Goal: Task Accomplishment & Management: Complete application form

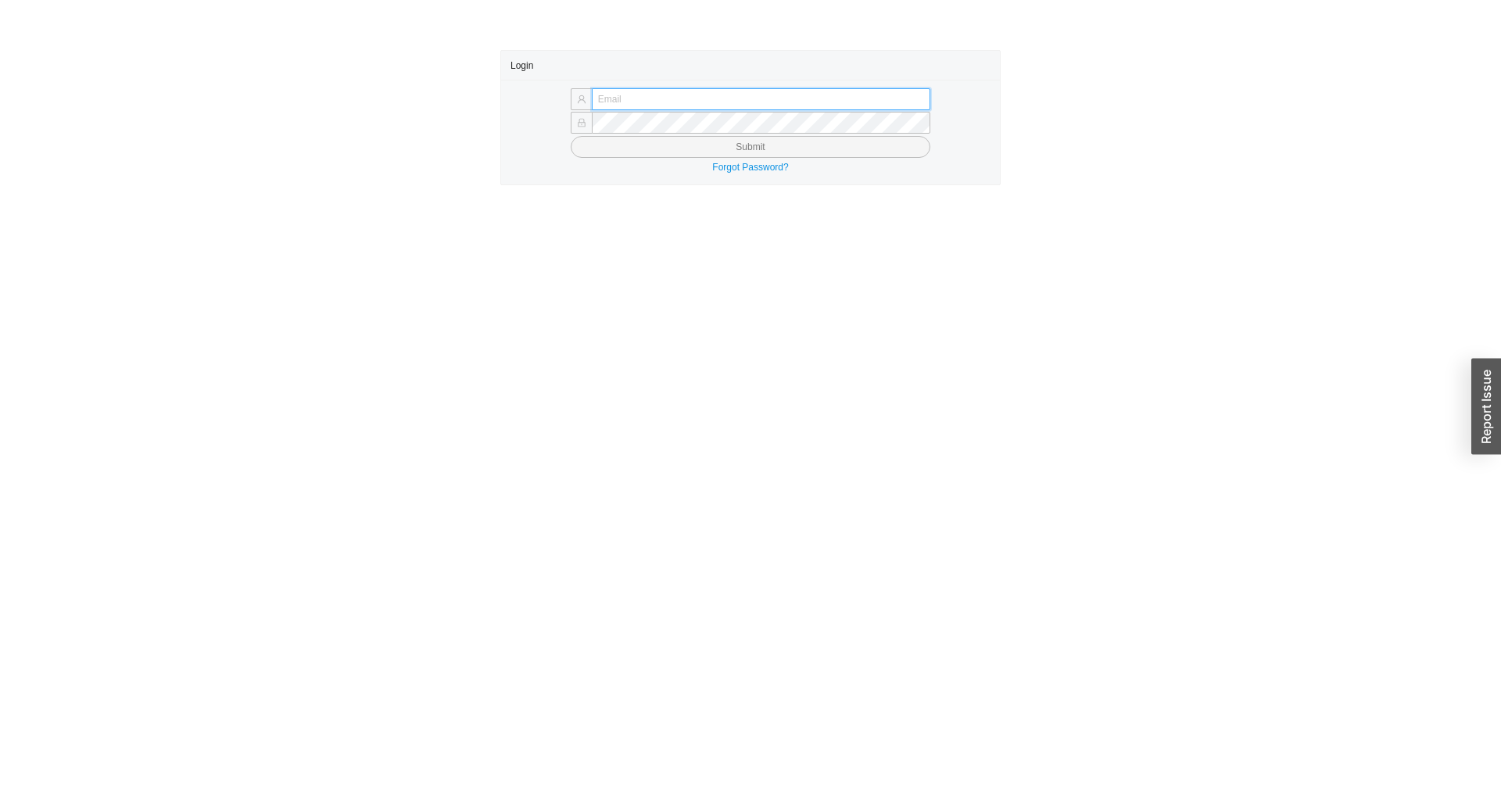
type input "yitz@homeandstone.com"
click at [739, 147] on button "Submit" at bounding box center [750, 146] width 360 height 21
type input "yitz@homeandstone.com"
click at [764, 145] on button "Submit" at bounding box center [750, 146] width 360 height 21
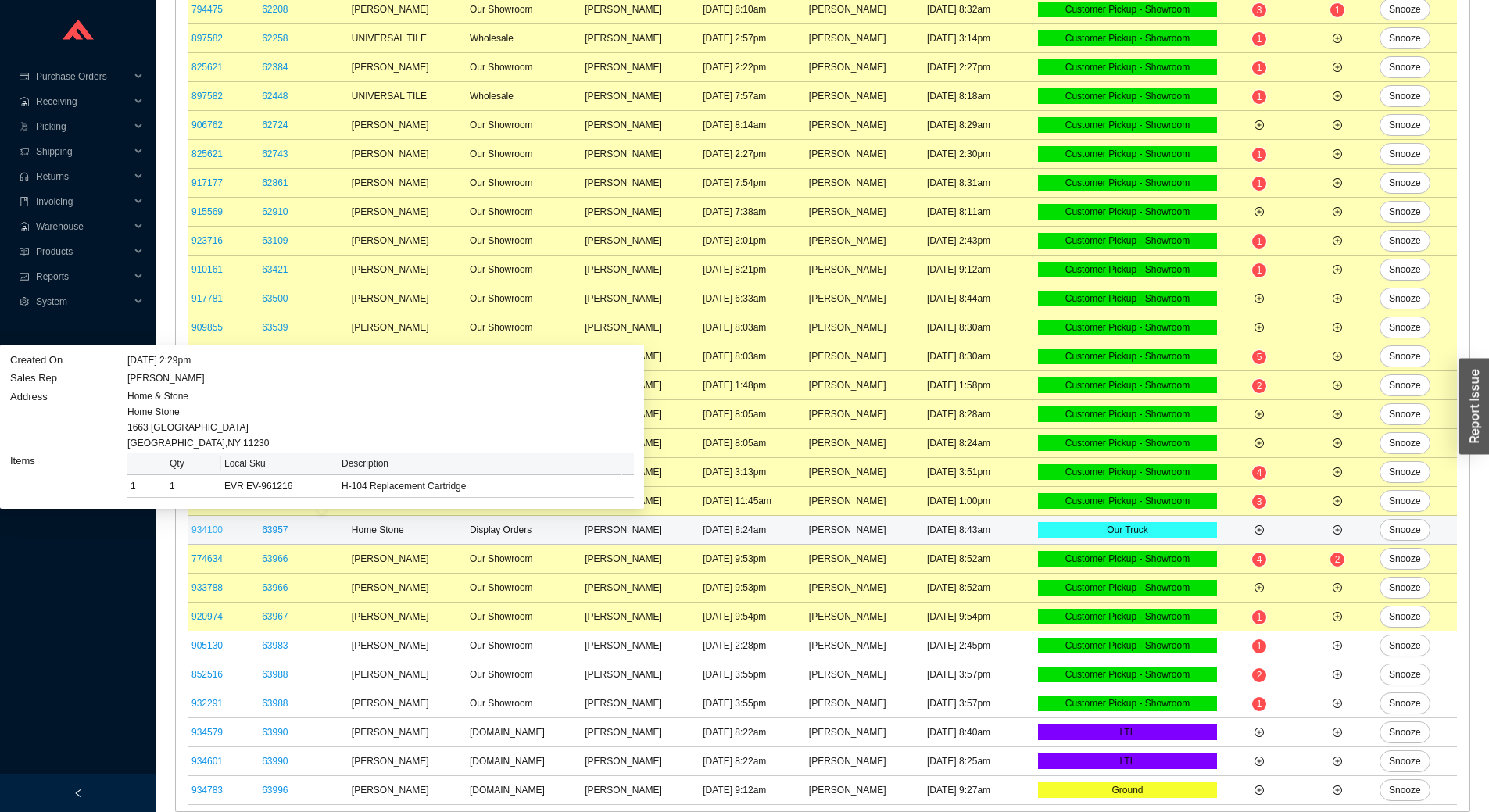
click at [205, 533] on link "934100" at bounding box center [207, 530] width 31 height 11
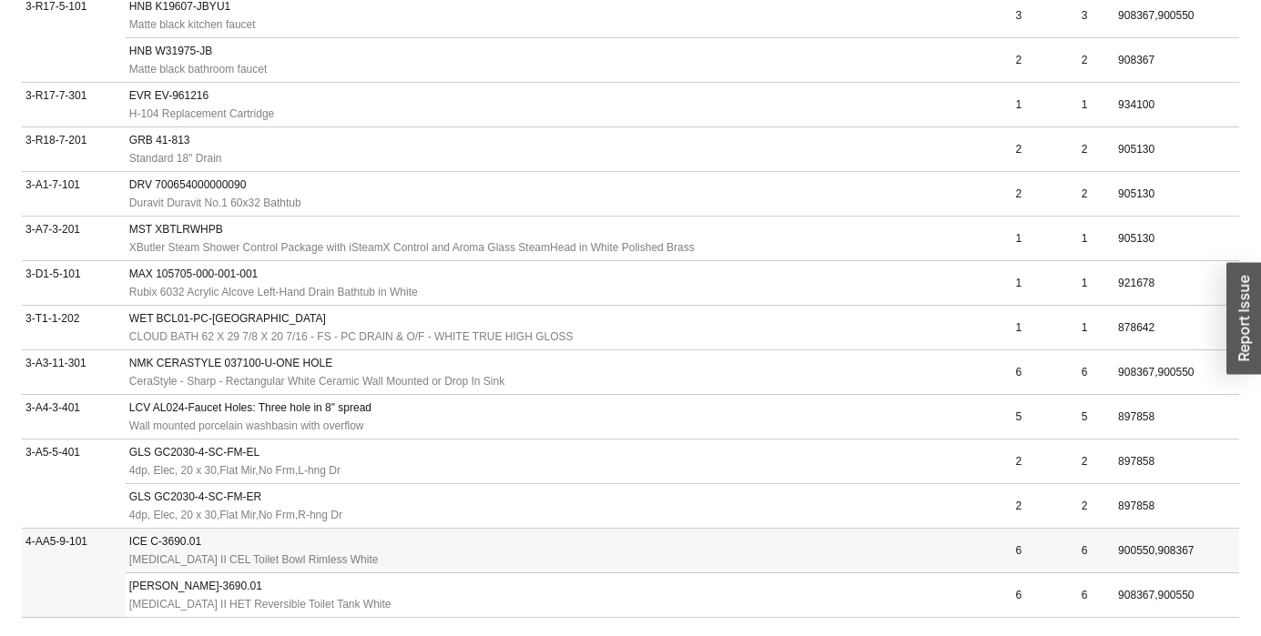
scroll to position [1176, 0]
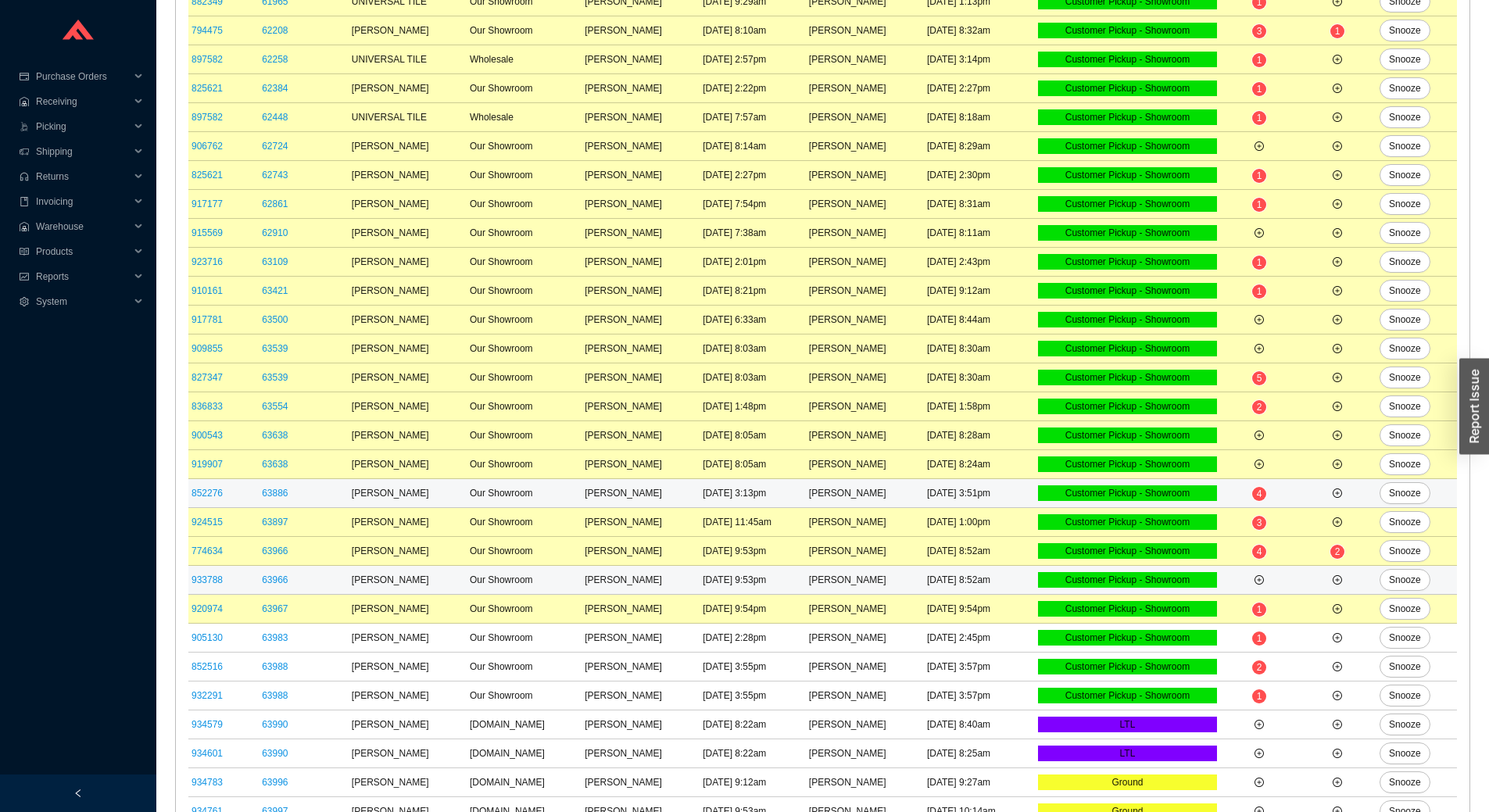
scroll to position [391, 0]
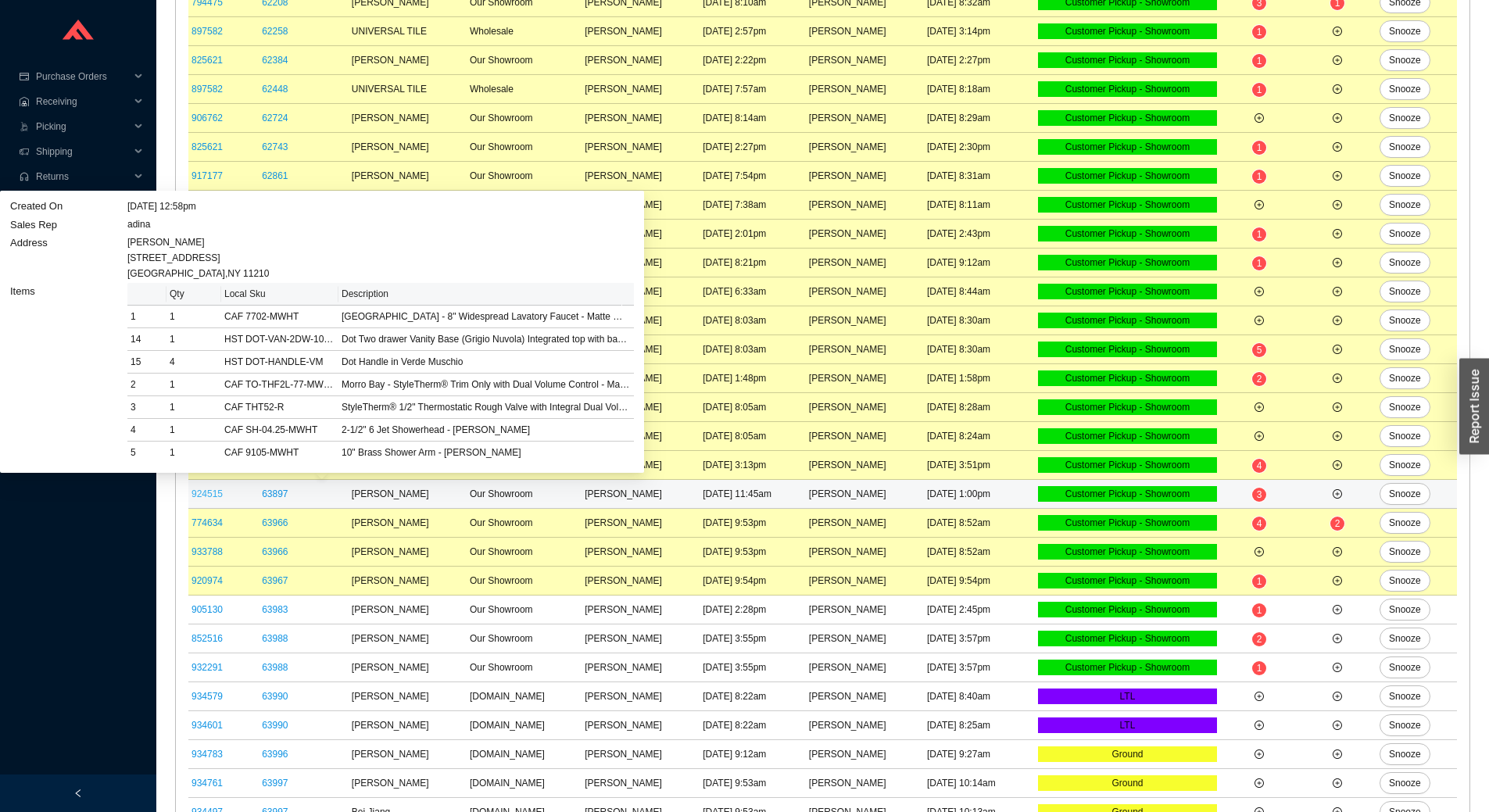
click at [213, 494] on link "924515" at bounding box center [207, 494] width 31 height 11
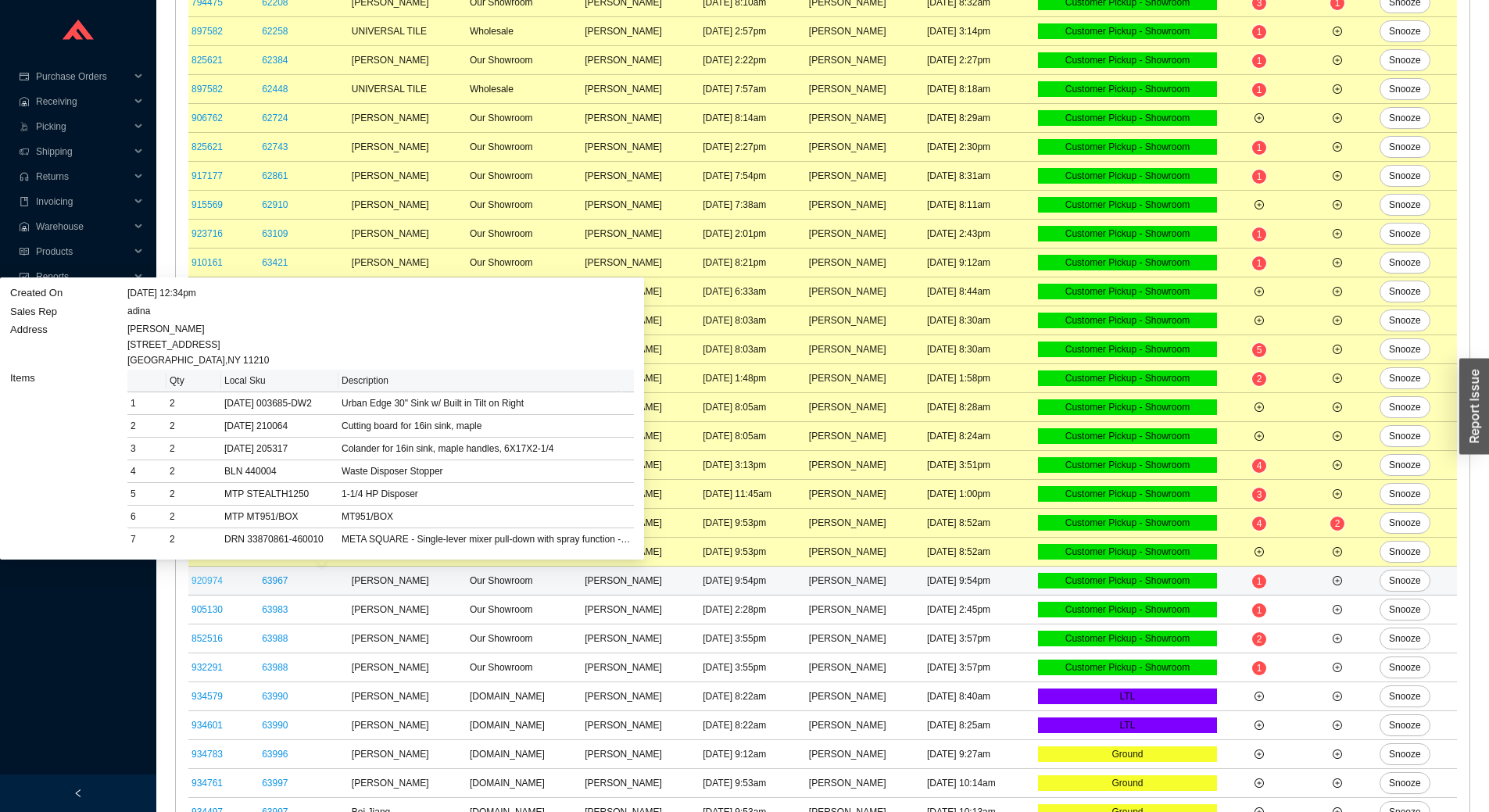
click at [213, 585] on link "920974" at bounding box center [207, 580] width 31 height 11
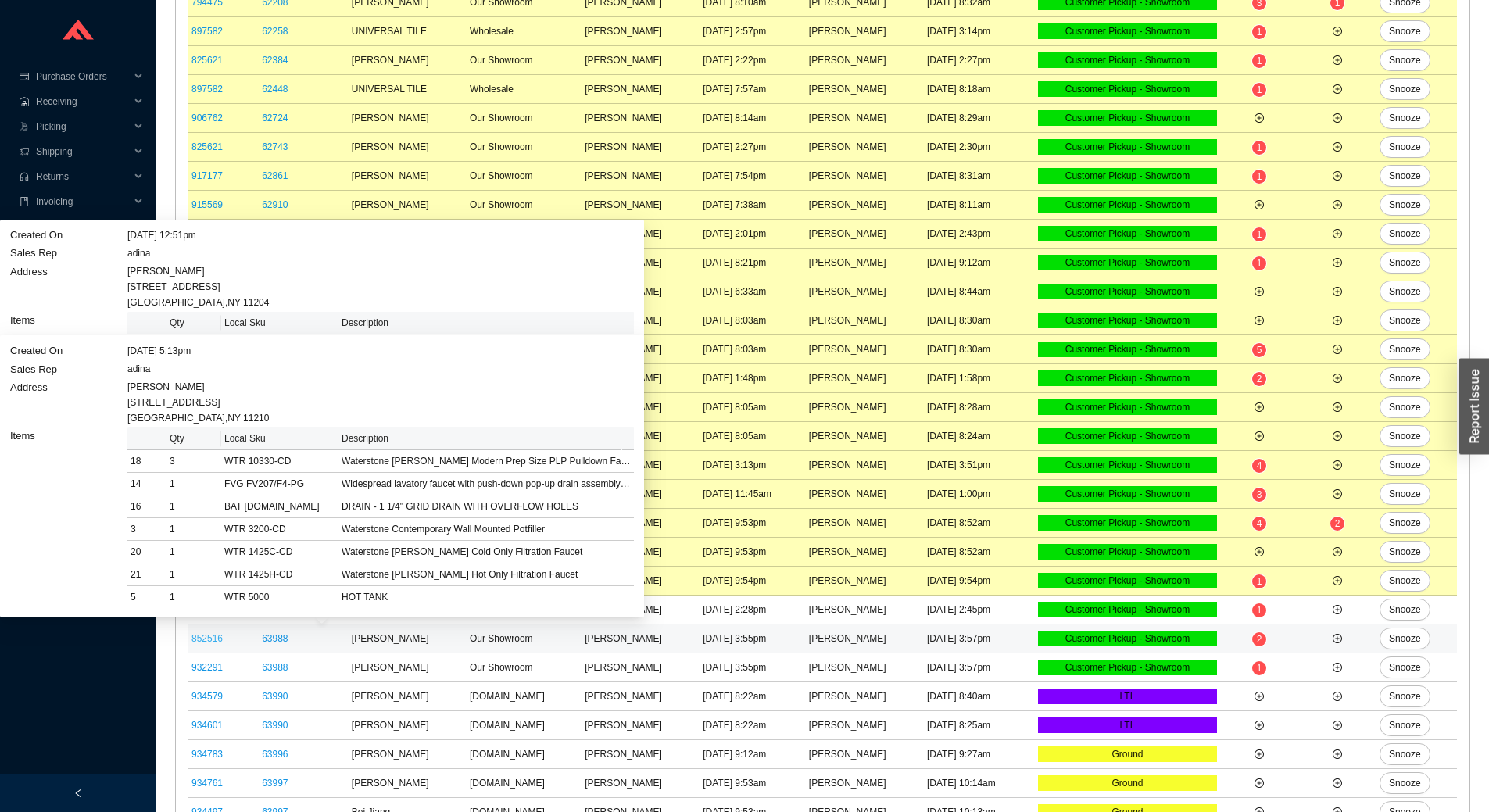
click at [199, 639] on link "852516" at bounding box center [207, 638] width 31 height 11
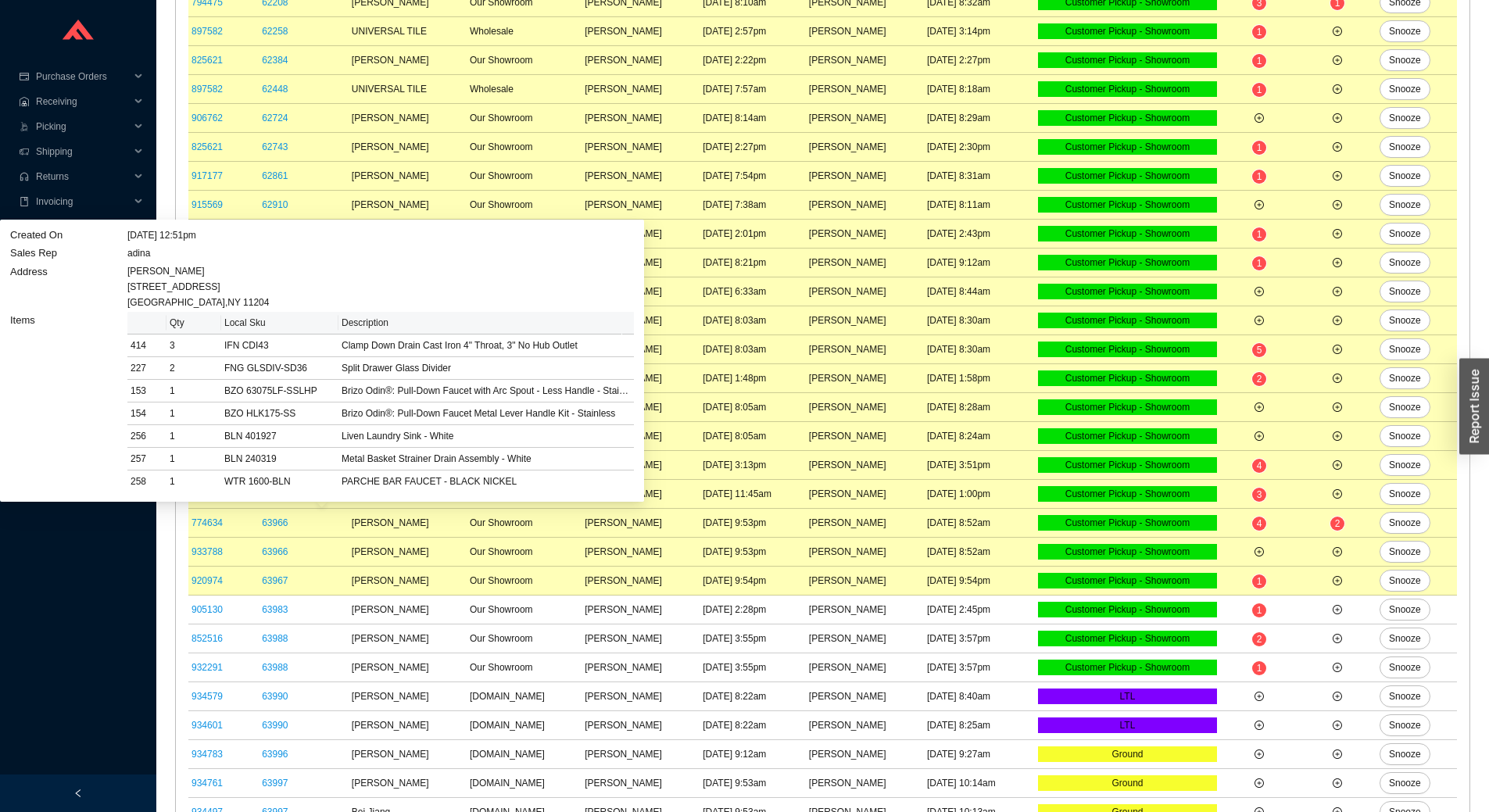
click at [76, 615] on div "Purchase Orders .warehouse_svg__a{fill:none;stroke:currentColor;stroke-linecap:…" at bounding box center [78, 387] width 156 height 774
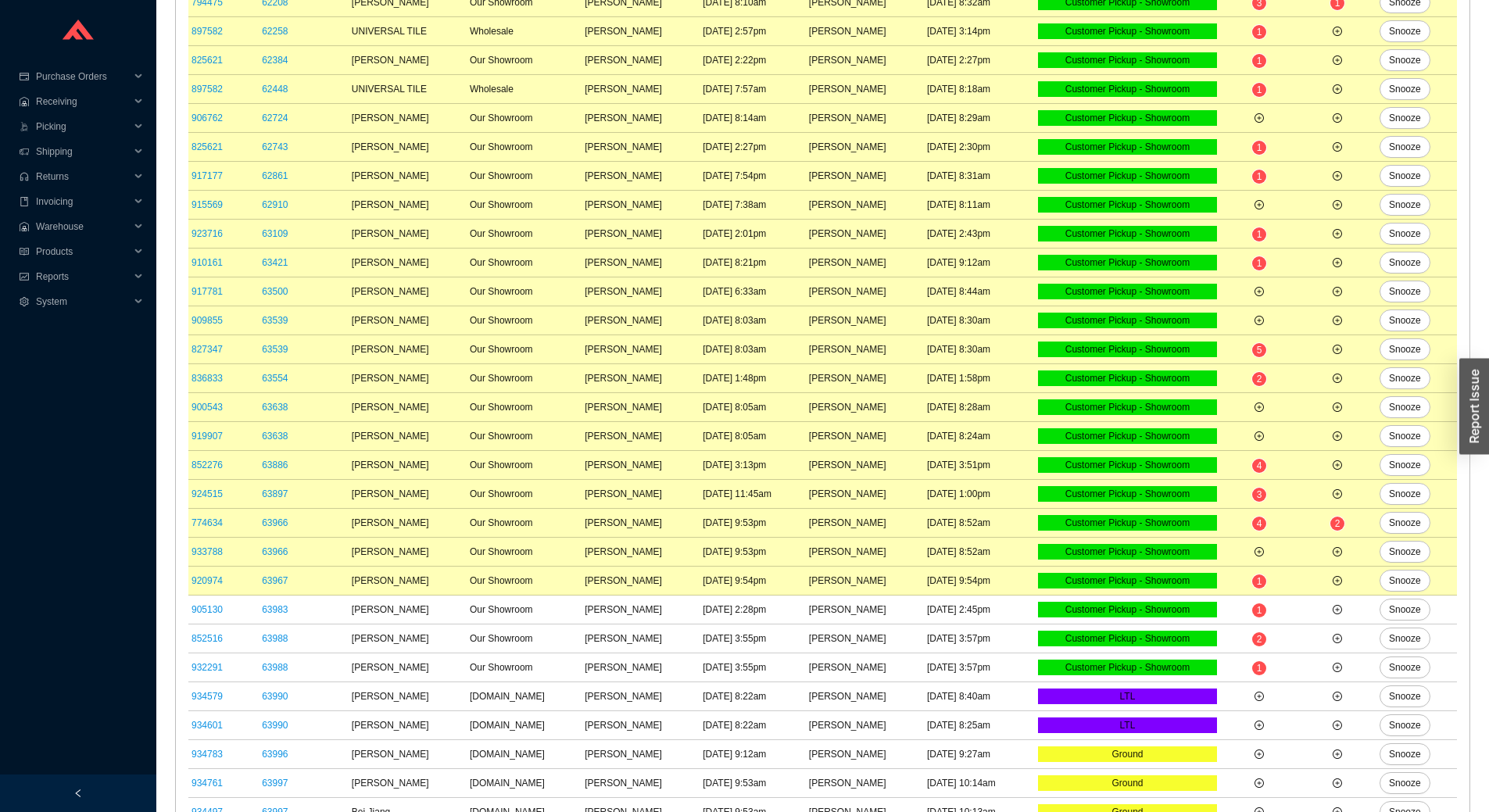
click at [98, 594] on div "Purchase Orders .warehouse_svg__a{fill:none;stroke:currentColor;stroke-linecap:…" at bounding box center [78, 387] width 156 height 774
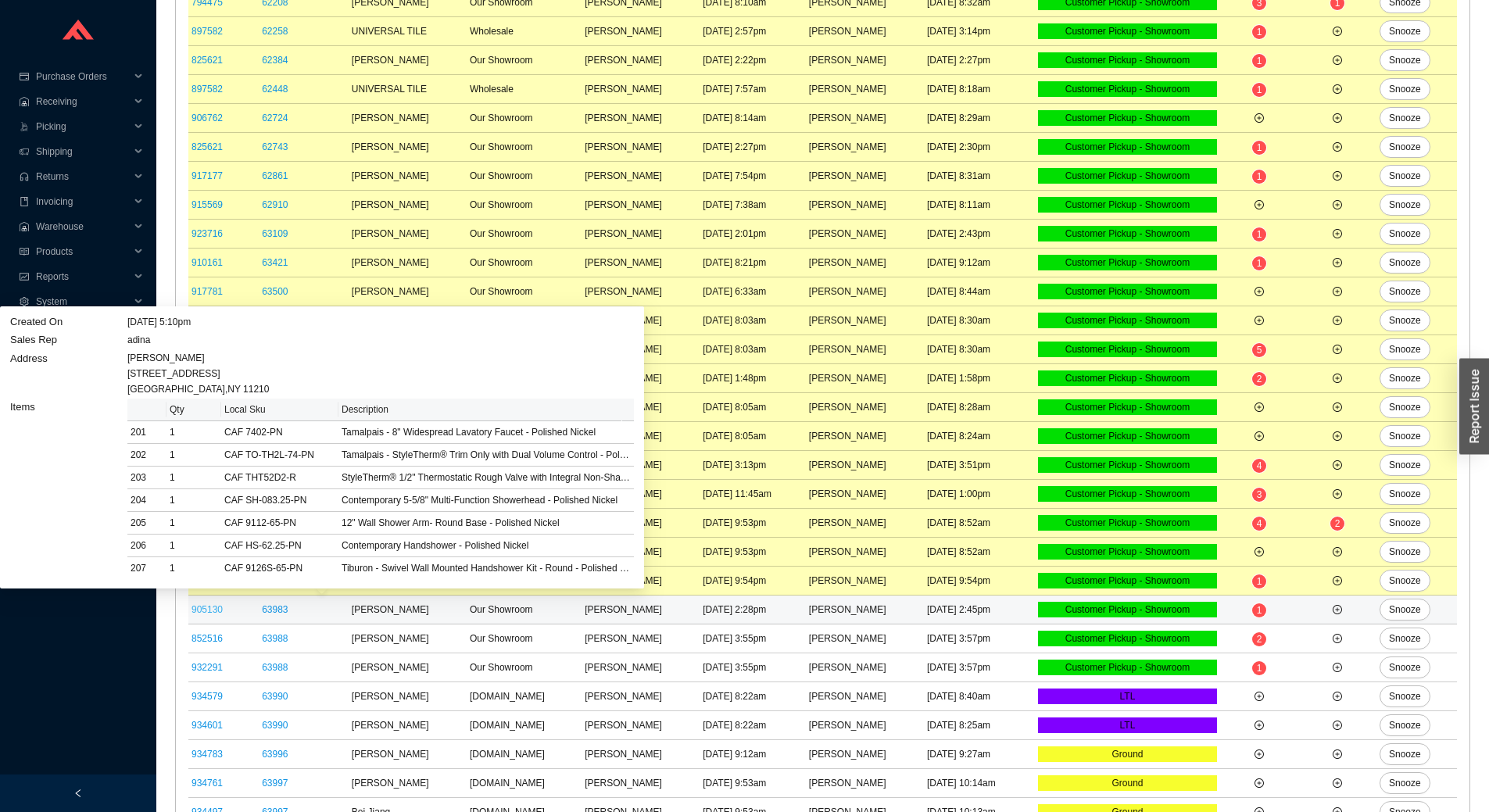
click at [212, 609] on link "905130" at bounding box center [207, 609] width 31 height 11
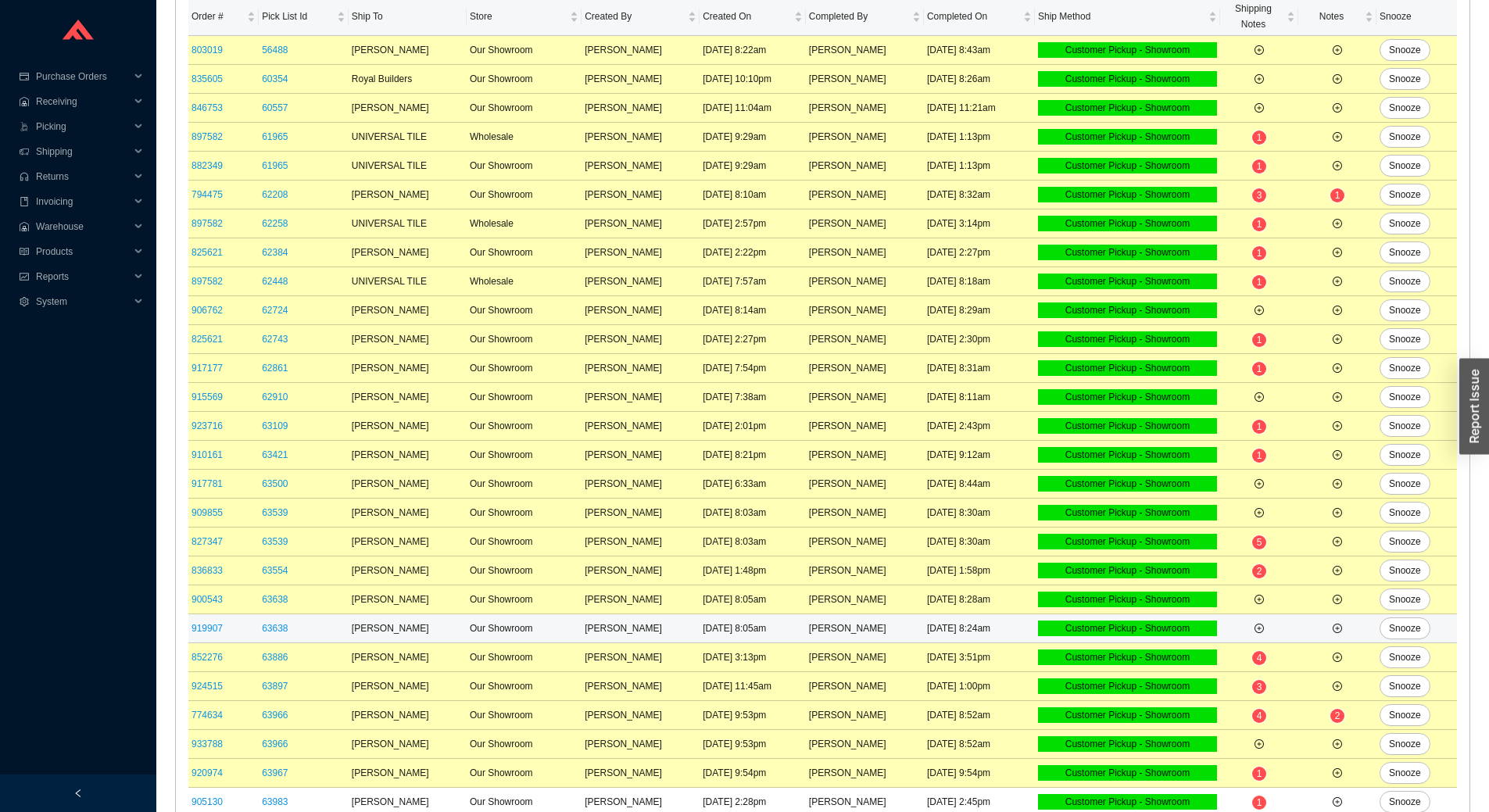
scroll to position [0, 0]
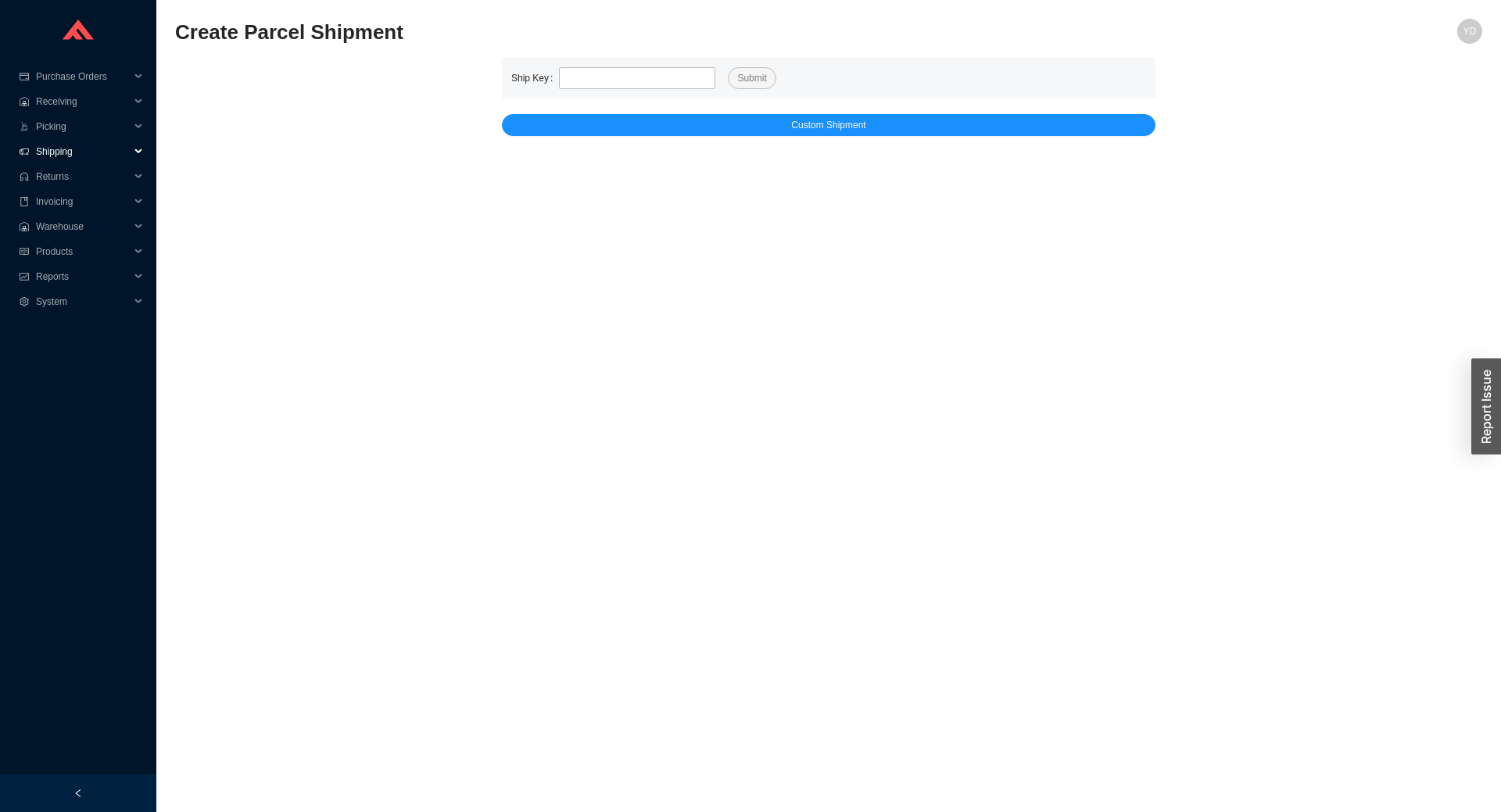
click at [65, 160] on span "Shipping" at bounding box center [82, 151] width 94 height 25
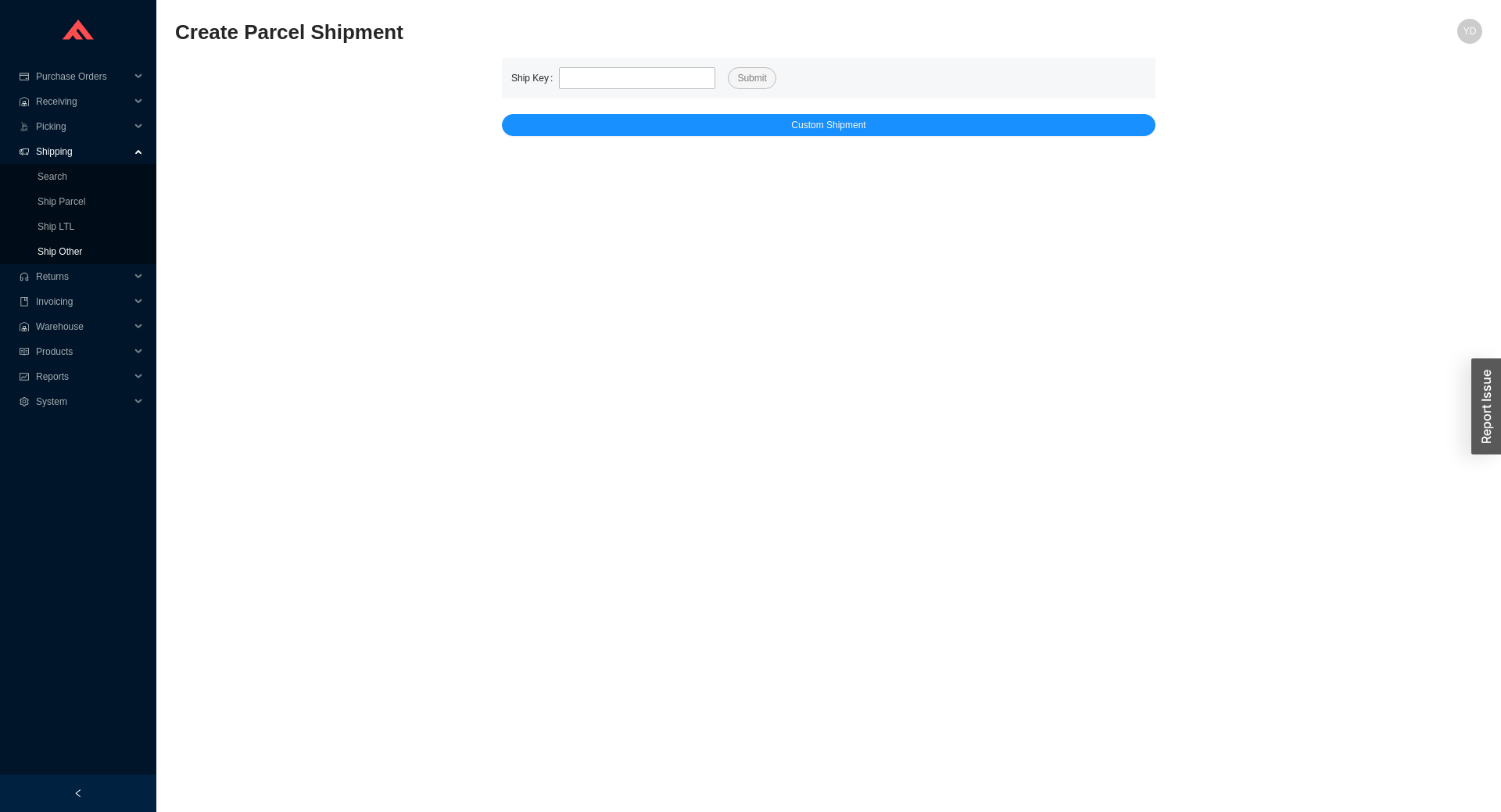
click at [82, 250] on link "Ship Other" at bounding box center [60, 251] width 45 height 11
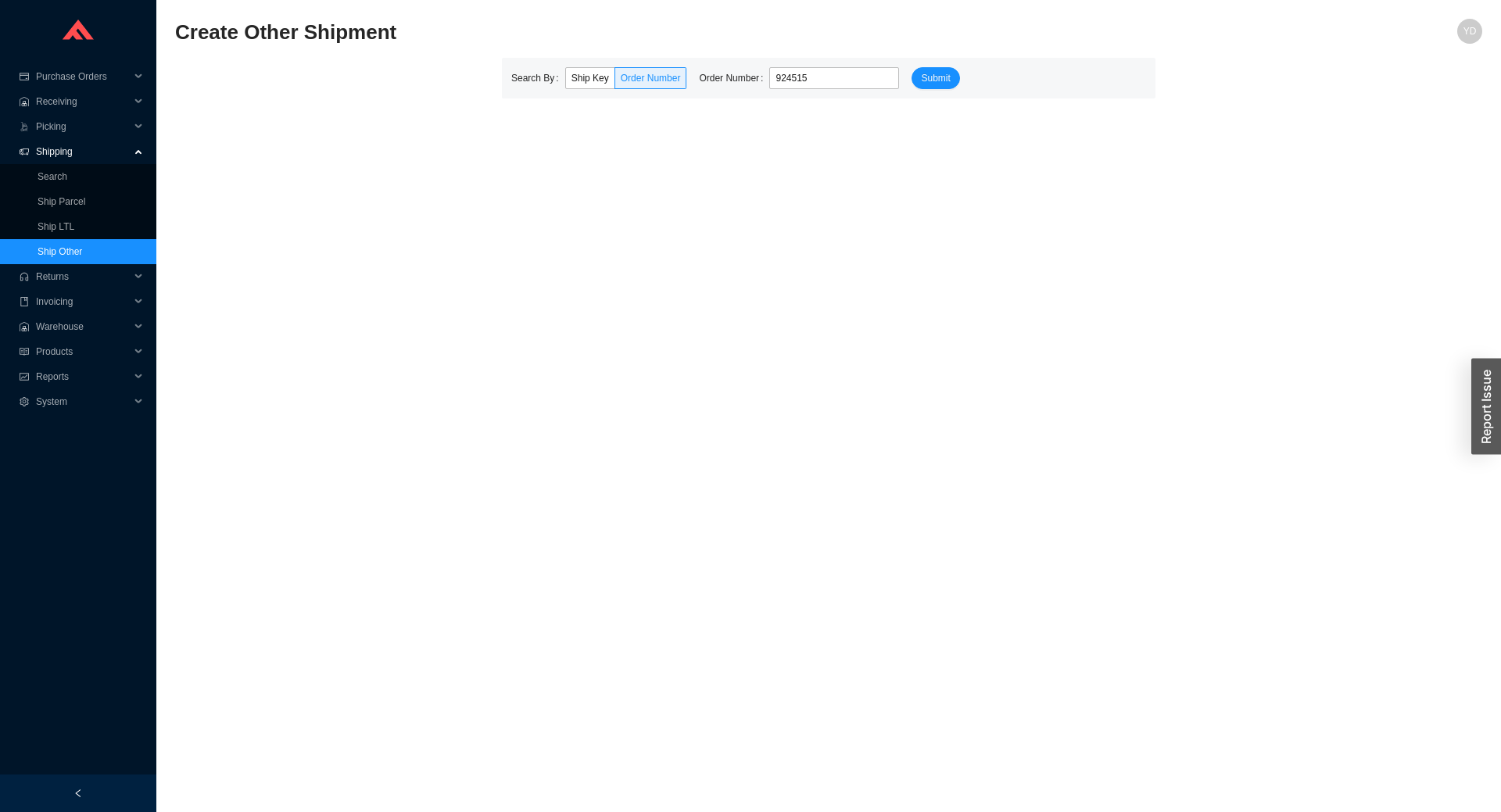
type input "924515"
click at [926, 65] on div "Search By Ship Key Order Number Order Number 924515 Submit" at bounding box center [828, 77] width 653 height 40
click at [927, 75] on span "Submit" at bounding box center [935, 78] width 29 height 15
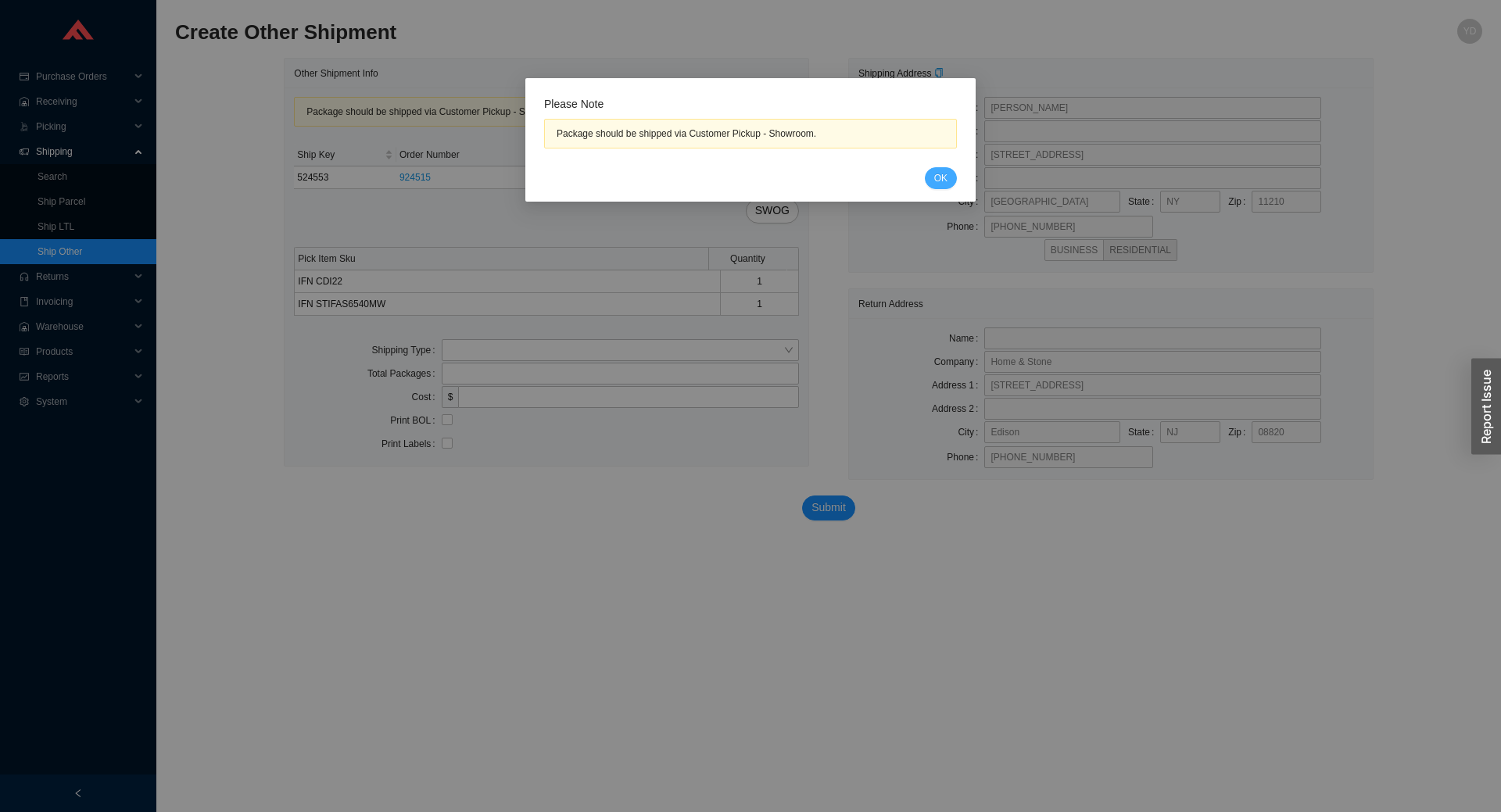
click at [945, 179] on span "OK" at bounding box center [940, 178] width 13 height 15
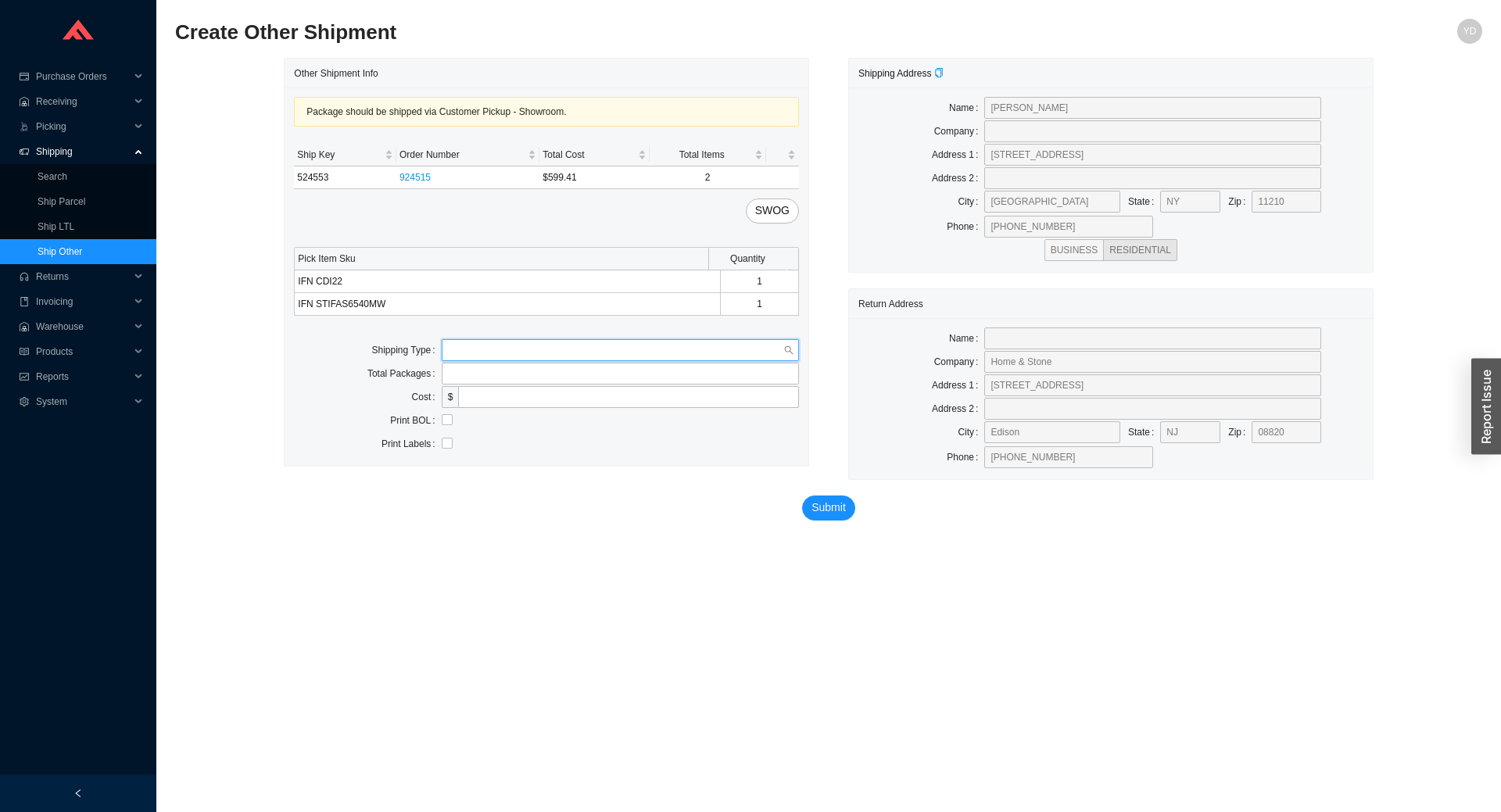
click at [611, 348] on input "search" at bounding box center [616, 350] width 336 height 21
click at [609, 397] on div "Customer Pickup" at bounding box center [620, 400] width 344 height 14
click at [516, 404] on input "text" at bounding box center [620, 397] width 357 height 21
type input "shlomie"
click at [836, 518] on span "Submit" at bounding box center [829, 518] width 34 height 18
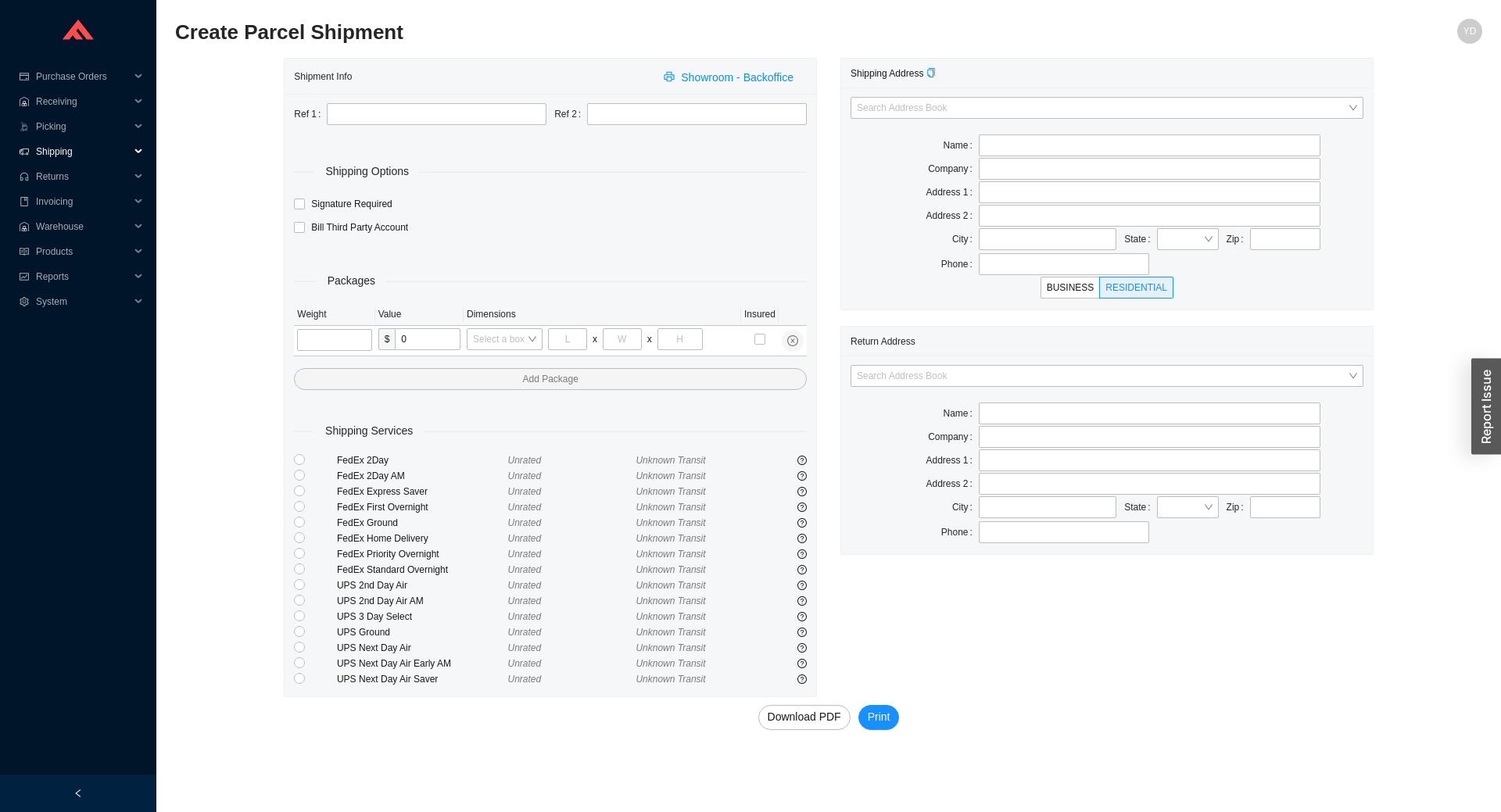
click at [74, 150] on span "Shipping" at bounding box center [82, 151] width 94 height 25
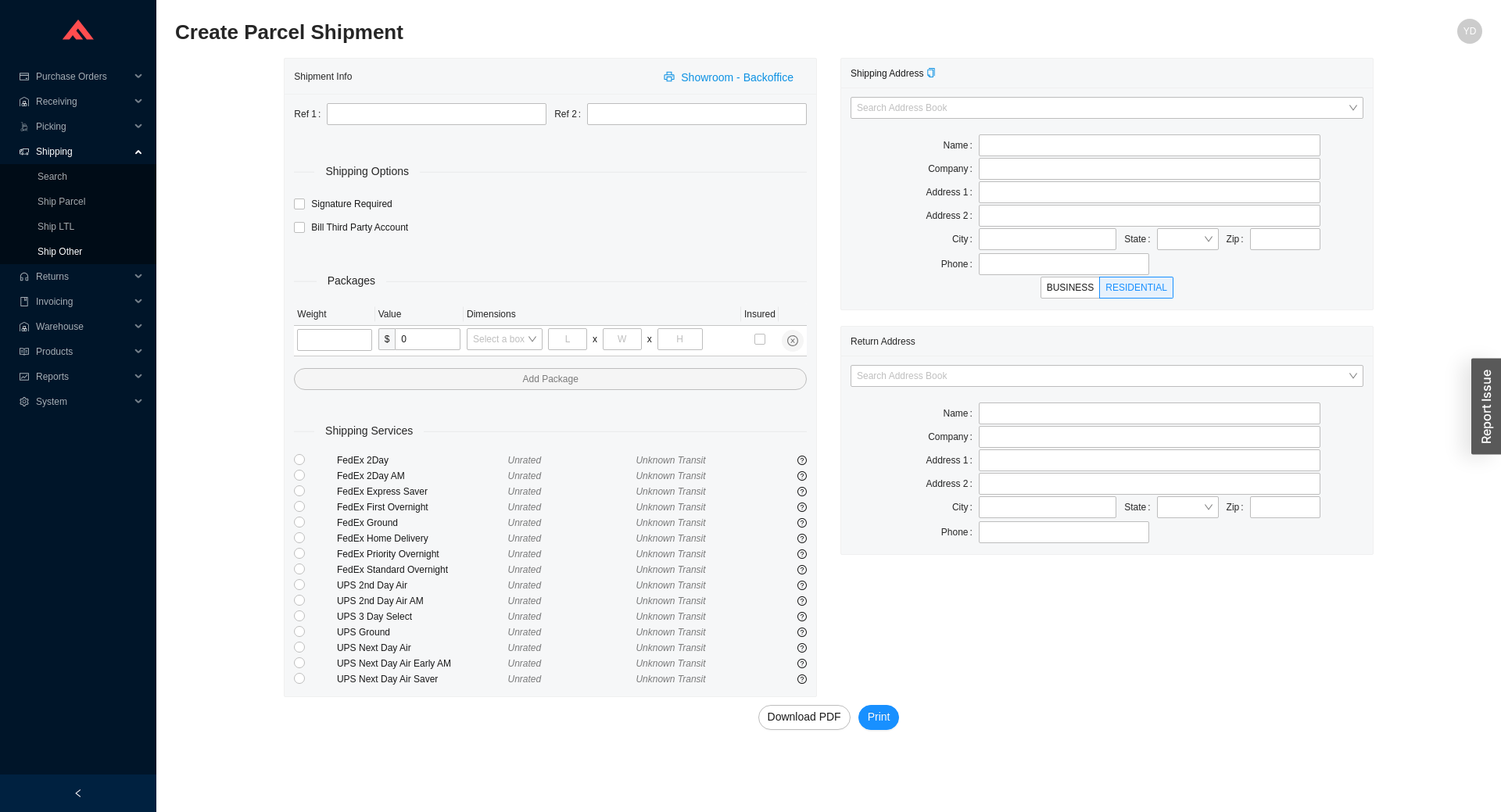
click at [78, 247] on link "Ship Other" at bounding box center [60, 251] width 45 height 11
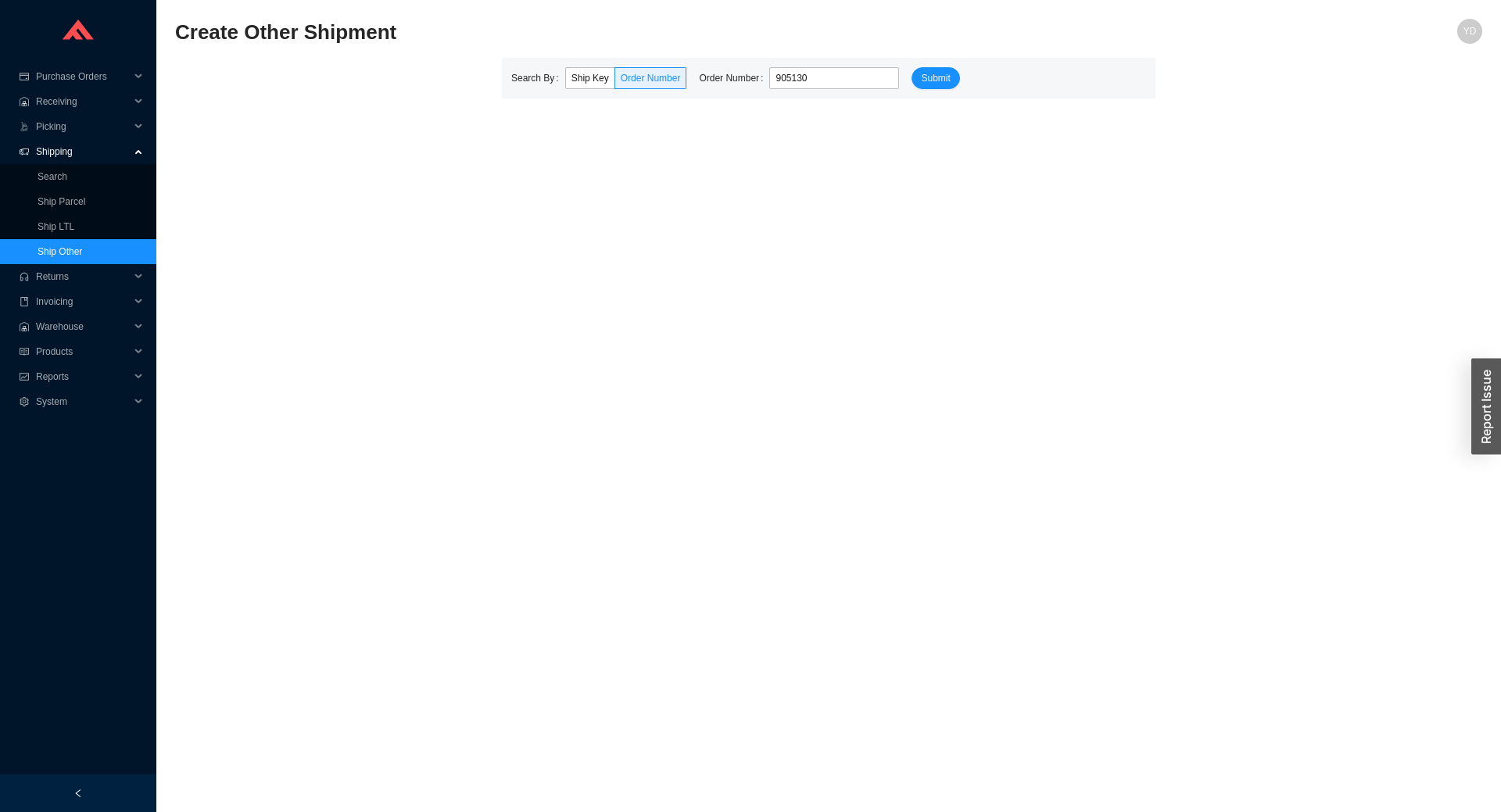
type input "905130"
click at [911, 67] on button "Submit" at bounding box center [935, 77] width 48 height 21
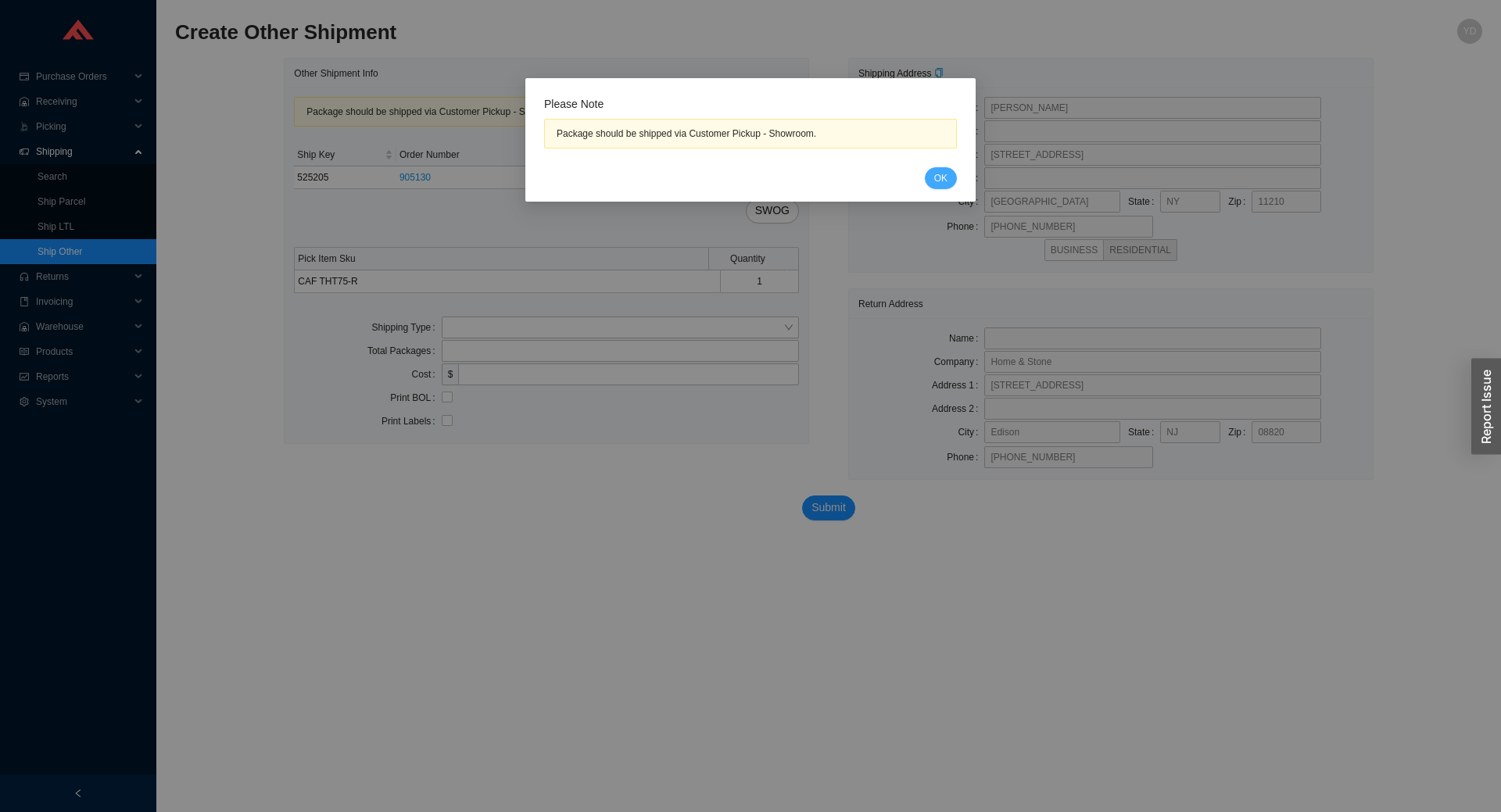
click at [937, 182] on span "OK" at bounding box center [940, 178] width 13 height 15
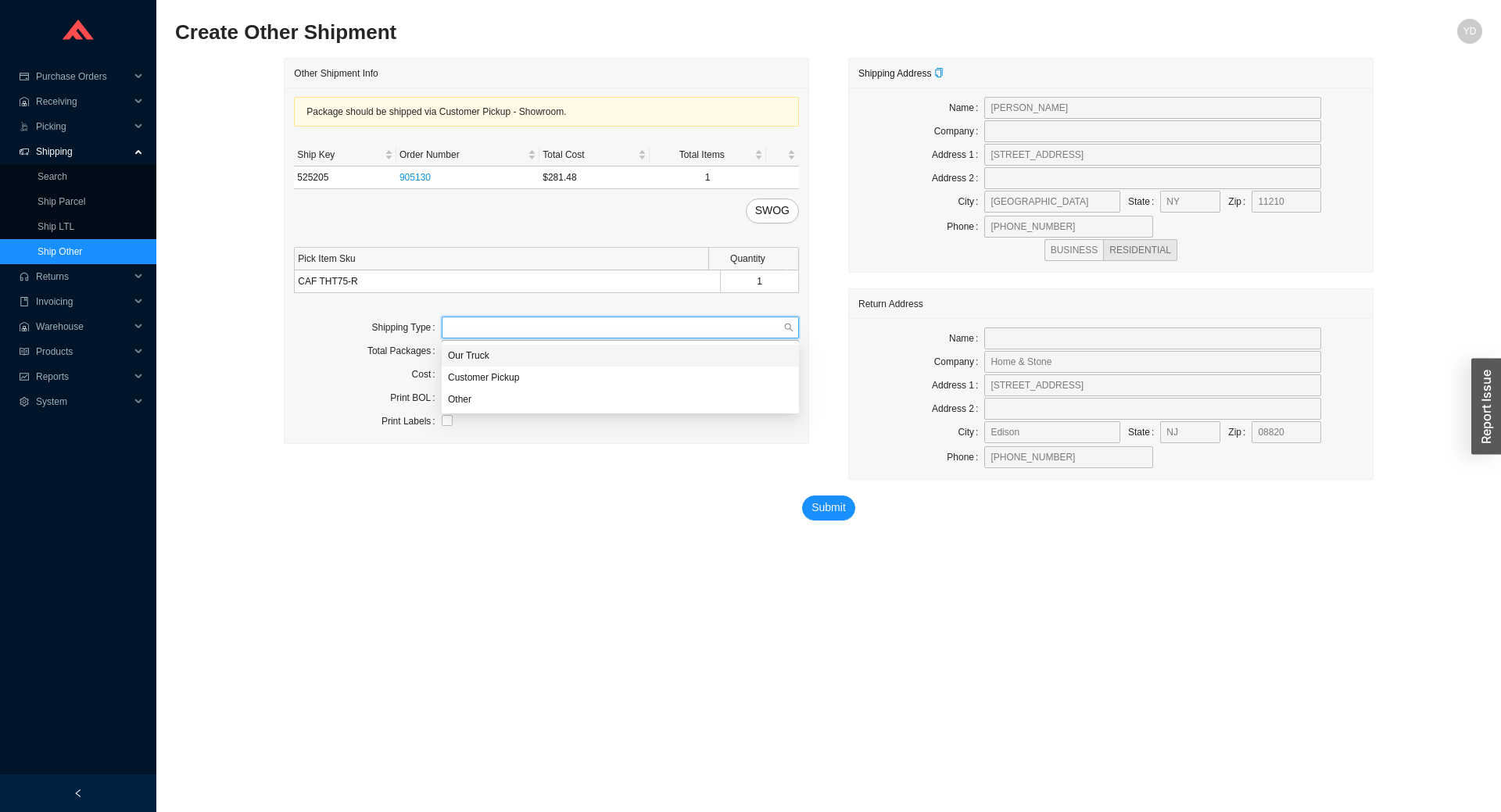
click at [562, 325] on input "search" at bounding box center [616, 328] width 336 height 21
click at [523, 381] on div "Customer Pickup" at bounding box center [620, 377] width 344 height 14
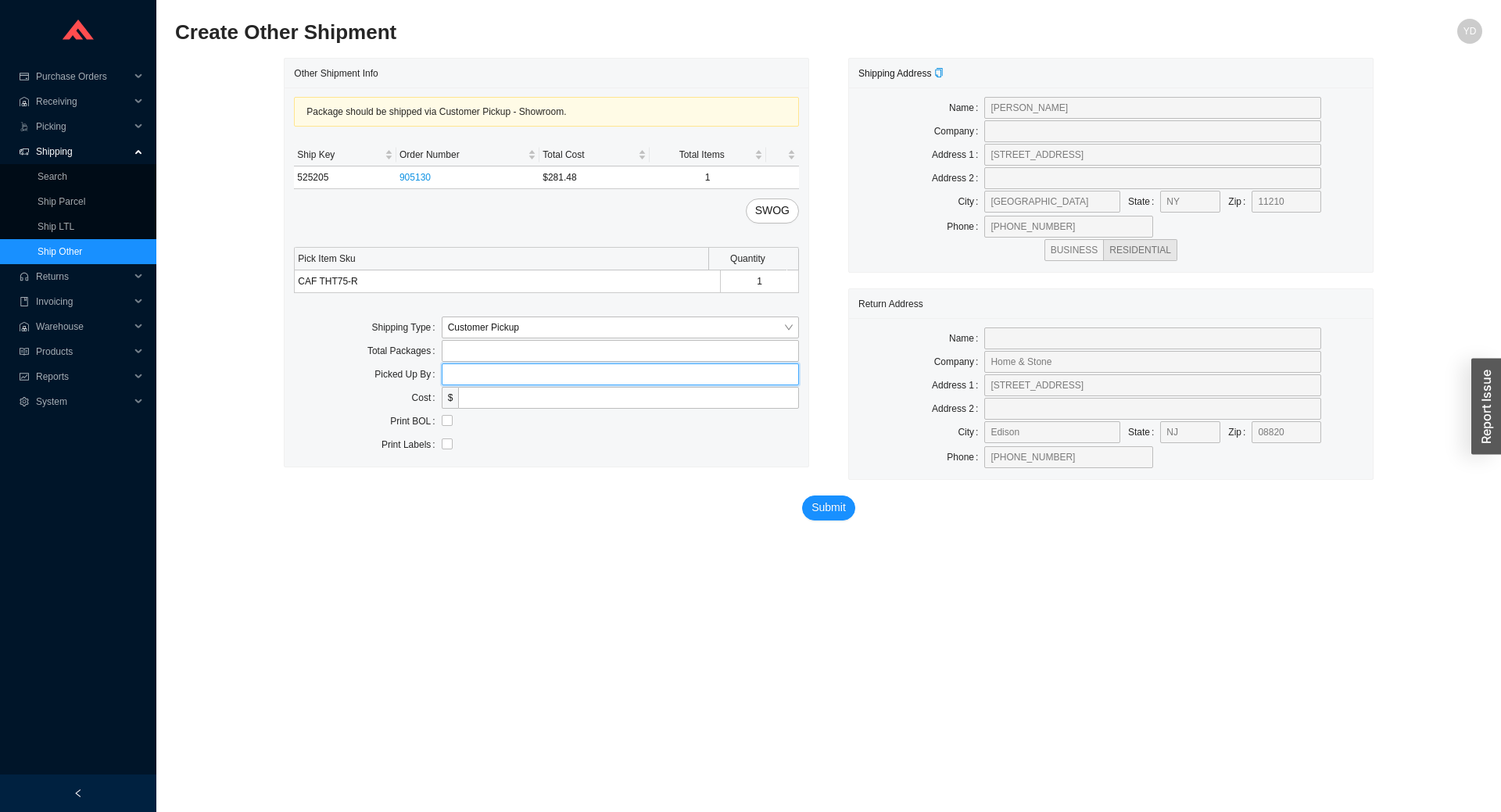
click at [520, 378] on input "text" at bounding box center [620, 373] width 357 height 21
type input "shimon"
click at [834, 516] on span "Submit" at bounding box center [829, 507] width 34 height 18
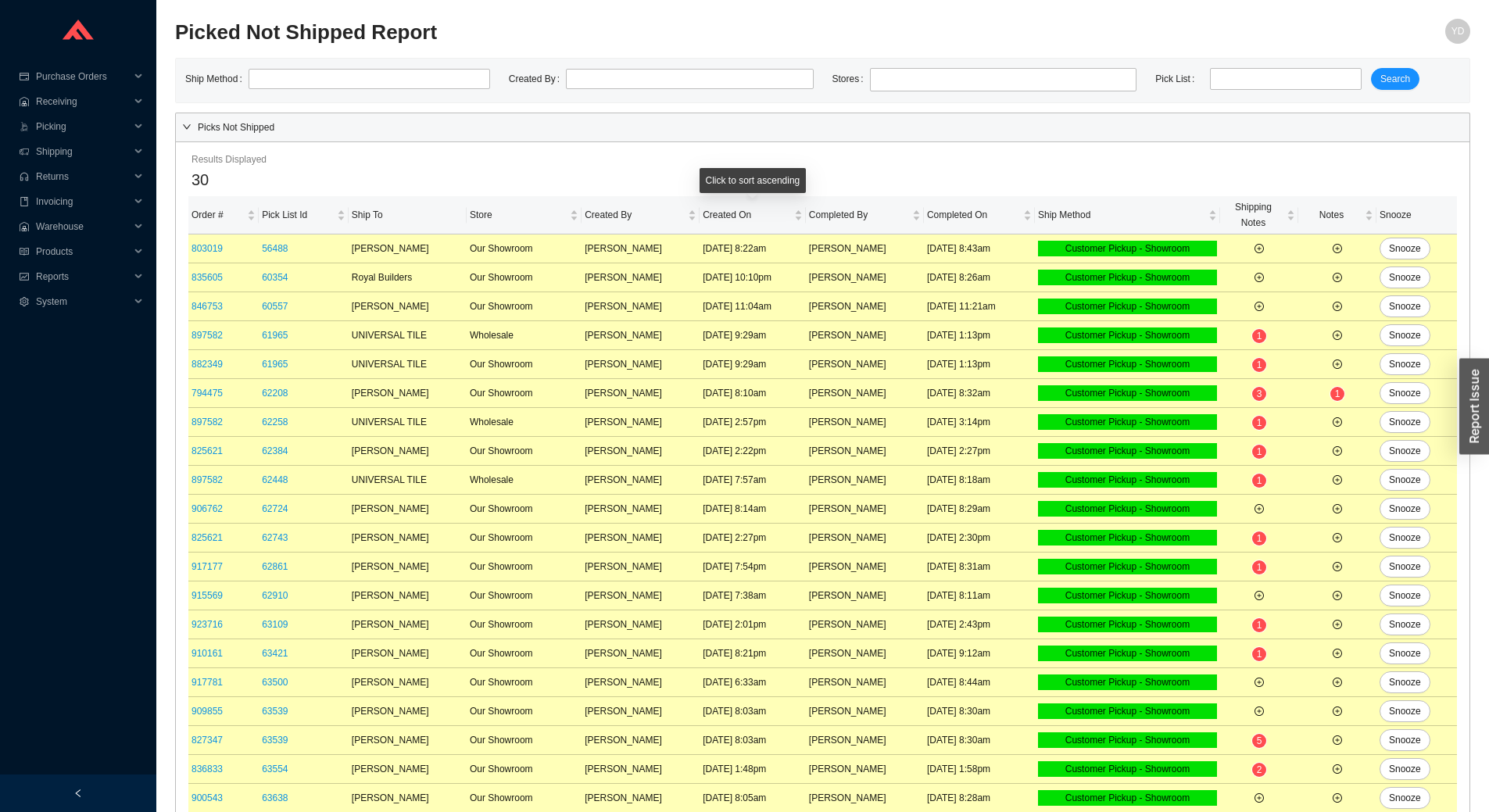
click at [808, 169] on div "30" at bounding box center [823, 180] width 1262 height 26
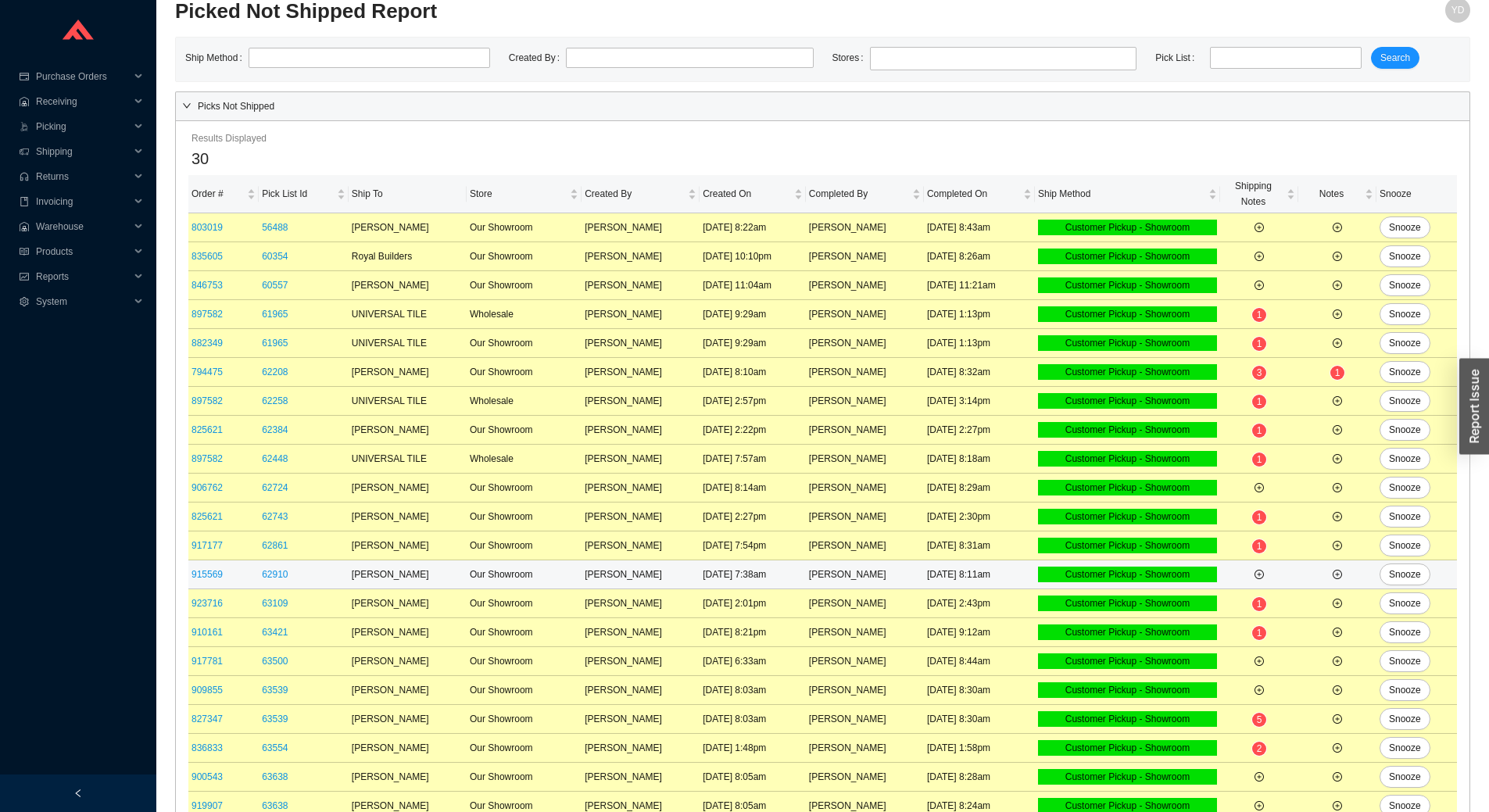
scroll to position [297, 0]
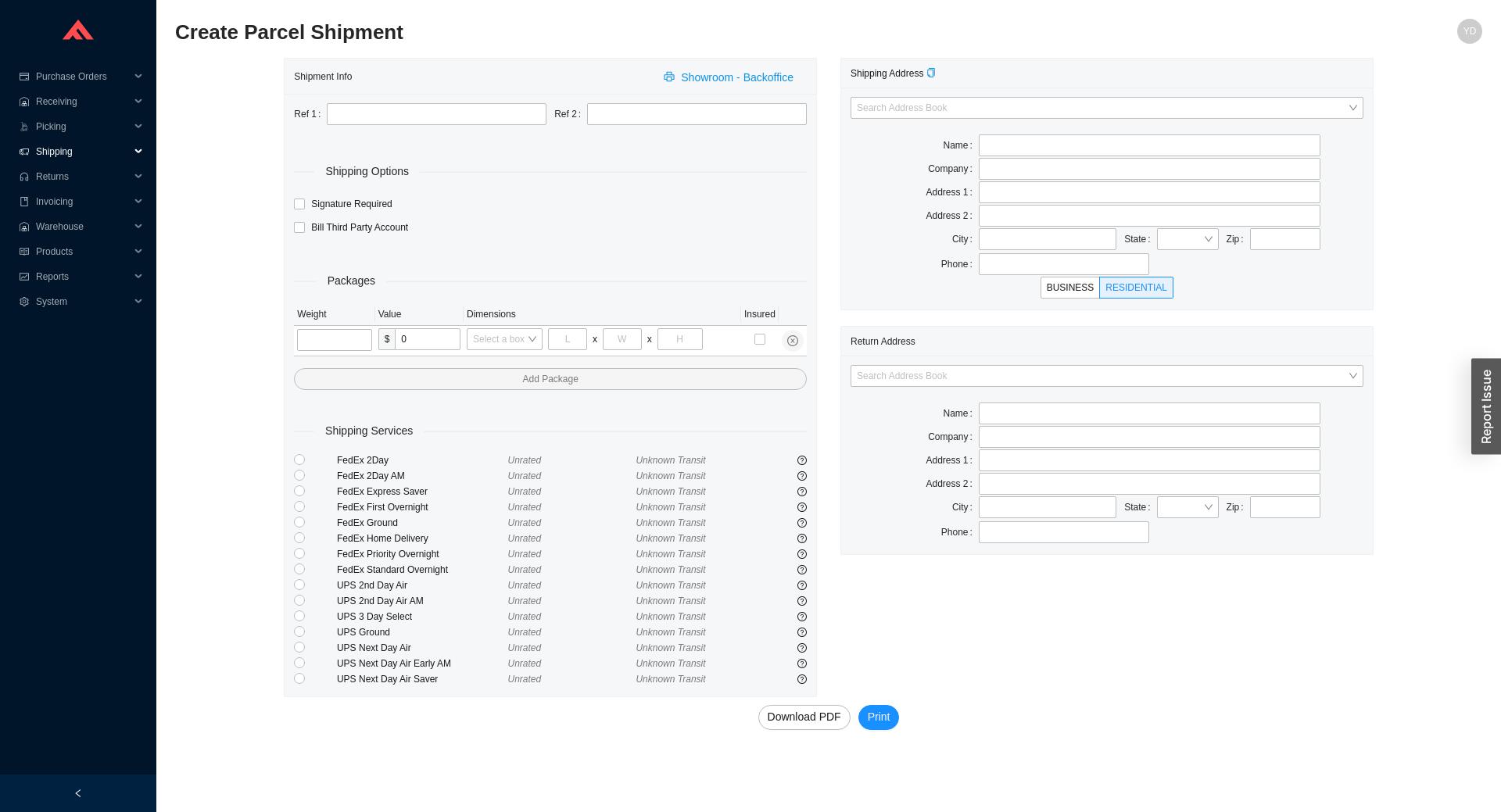
click at [100, 154] on span "Shipping" at bounding box center [82, 151] width 94 height 25
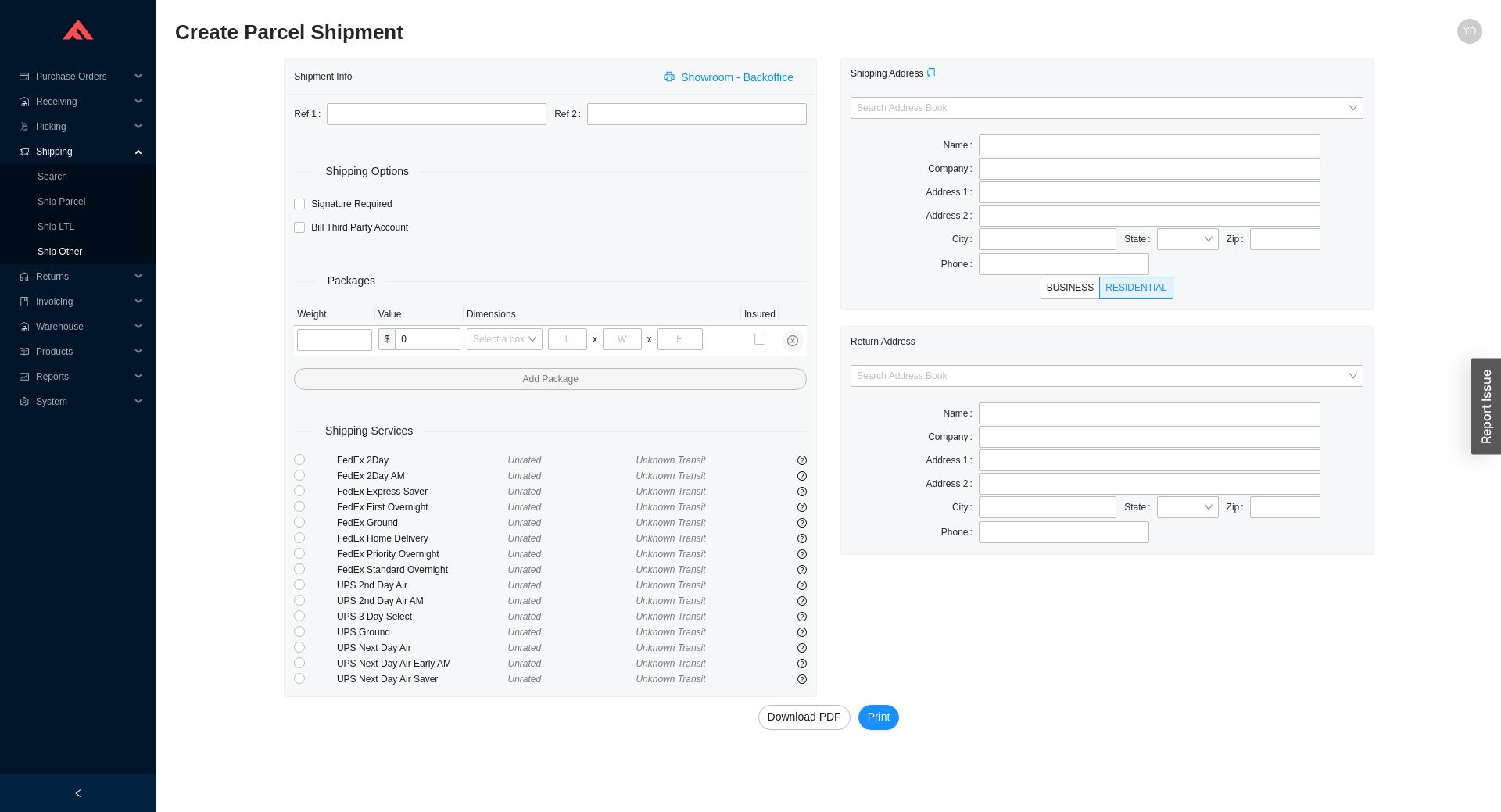
click at [82, 246] on link "Ship Other" at bounding box center [60, 251] width 45 height 11
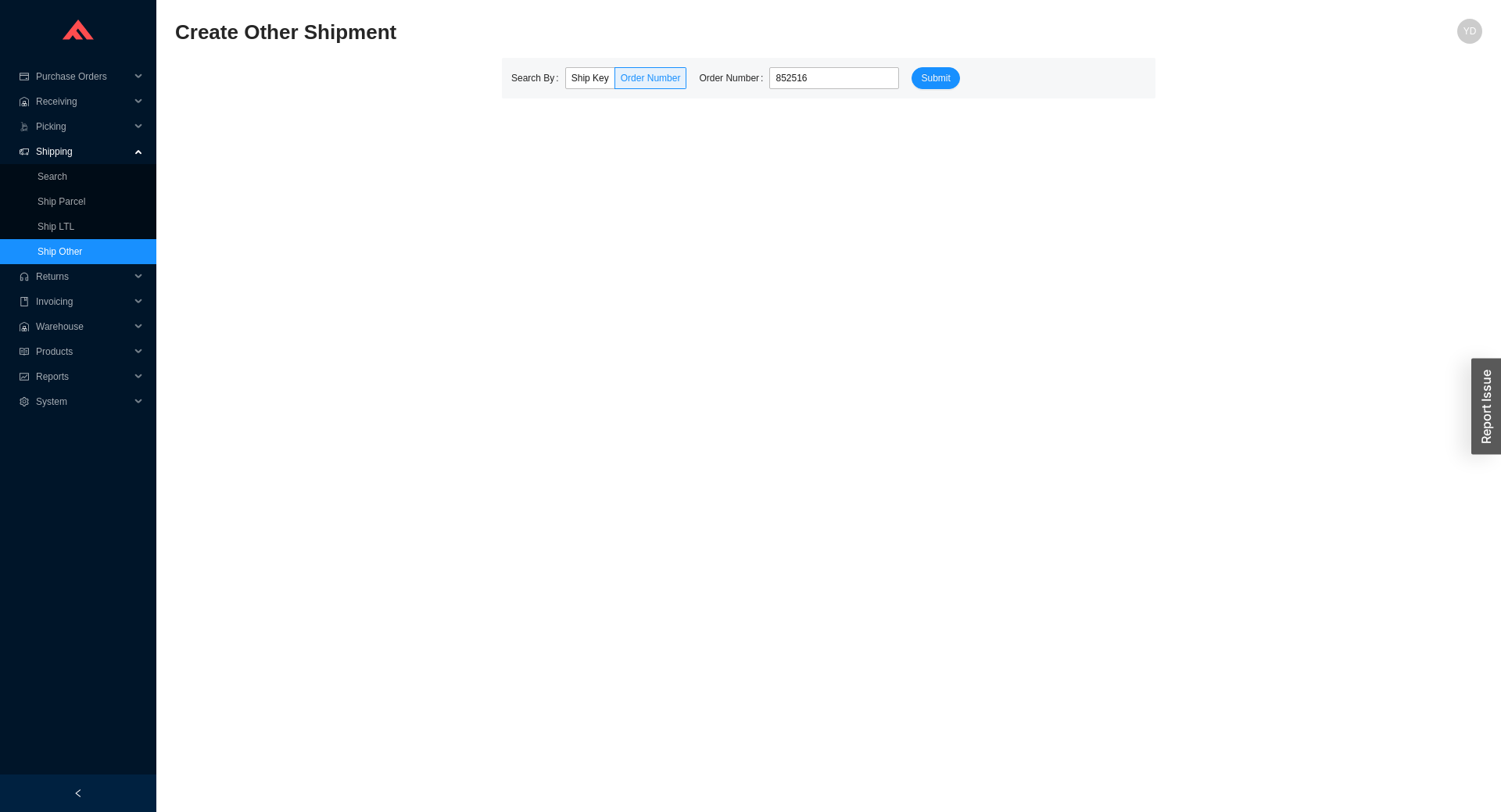
type input "852516"
click at [911, 67] on button "Submit" at bounding box center [935, 77] width 48 height 21
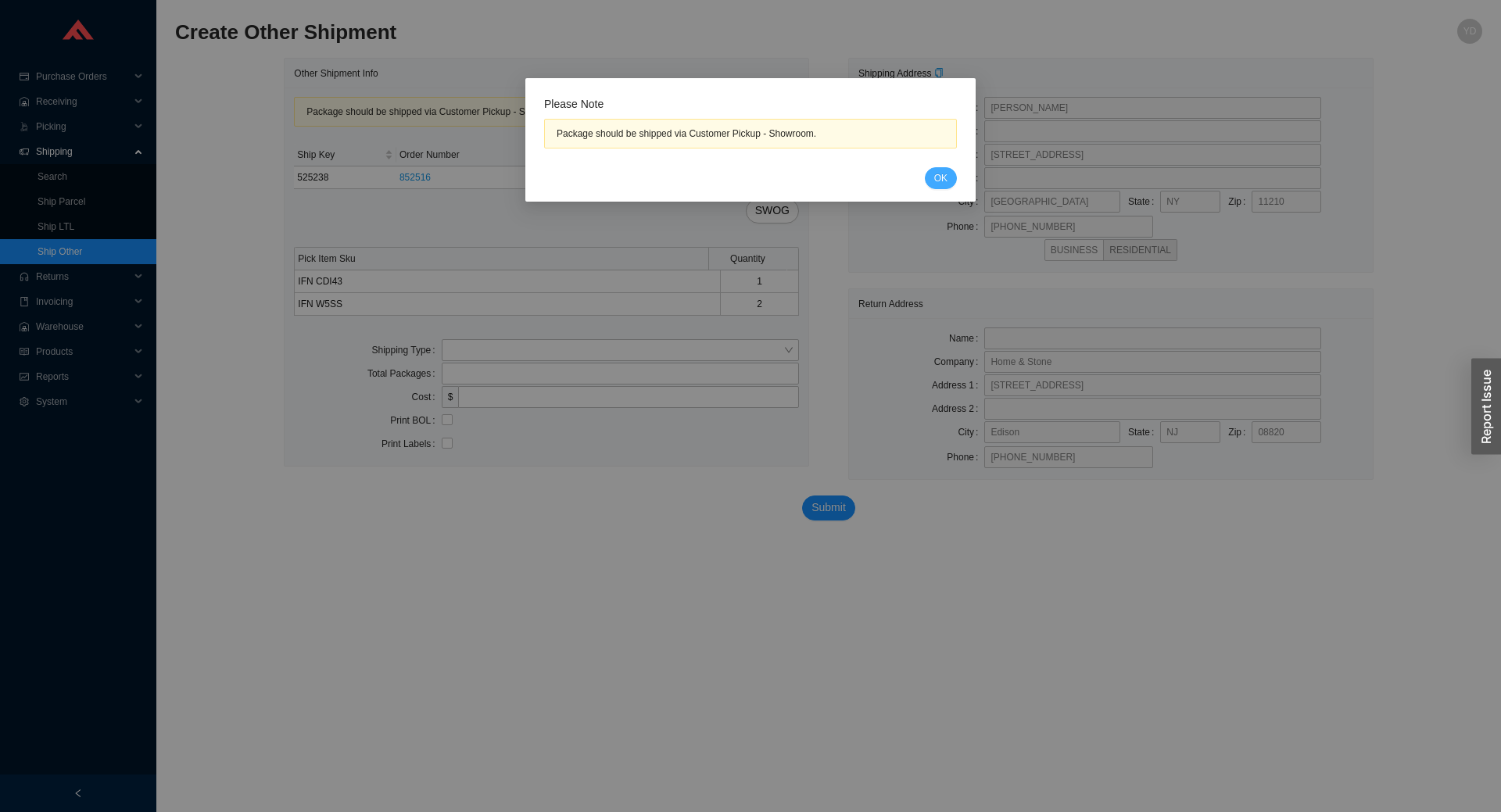
click at [939, 179] on span "OK" at bounding box center [940, 178] width 13 height 15
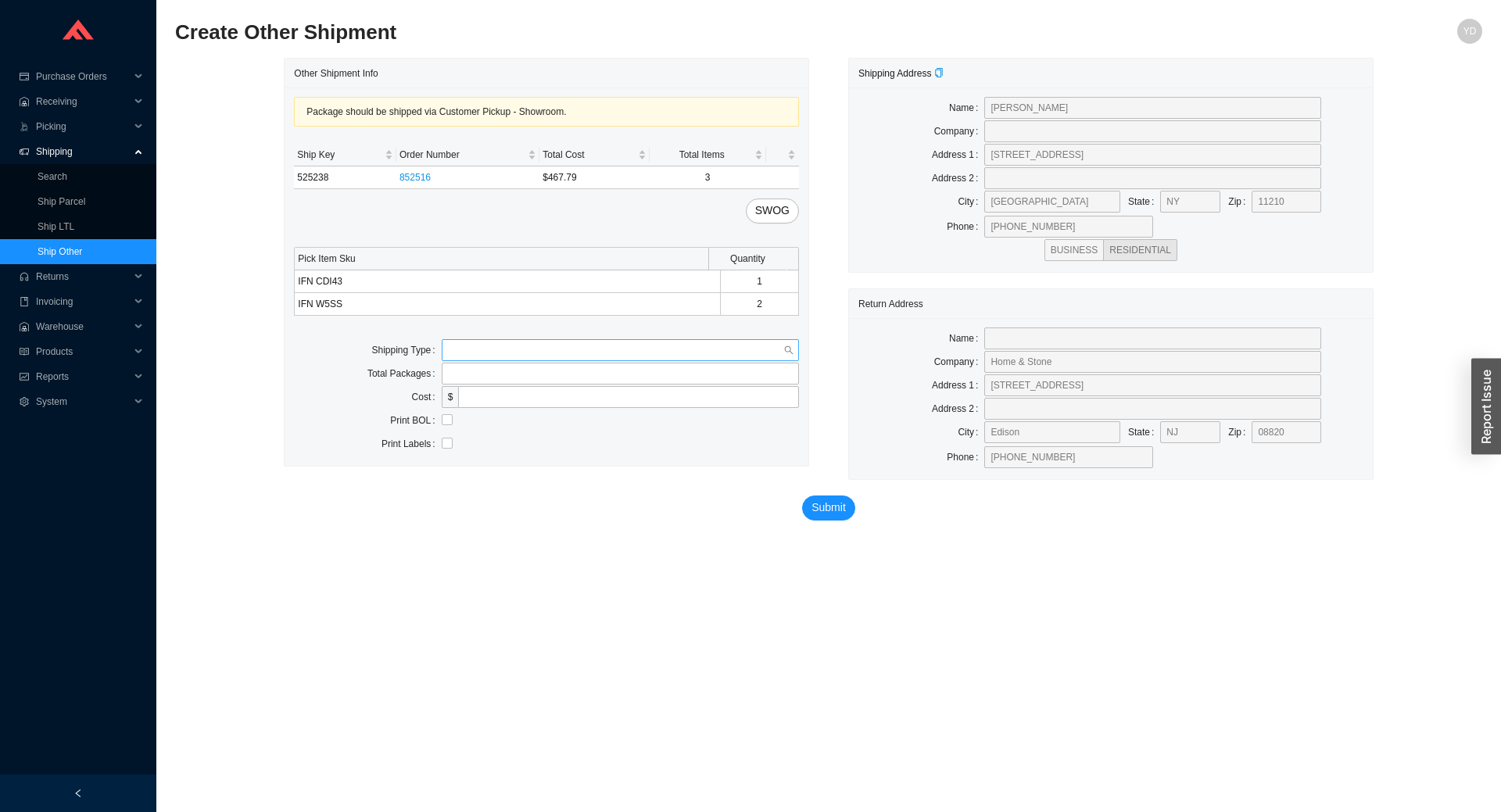
click at [730, 339] on div at bounding box center [620, 349] width 357 height 21
click at [638, 403] on div "Customer Pickup" at bounding box center [620, 400] width 344 height 14
click at [550, 402] on input "text" at bounding box center [620, 397] width 357 height 21
type input "[PERSON_NAME]"
click at [841, 520] on span "Submit" at bounding box center [829, 518] width 34 height 18
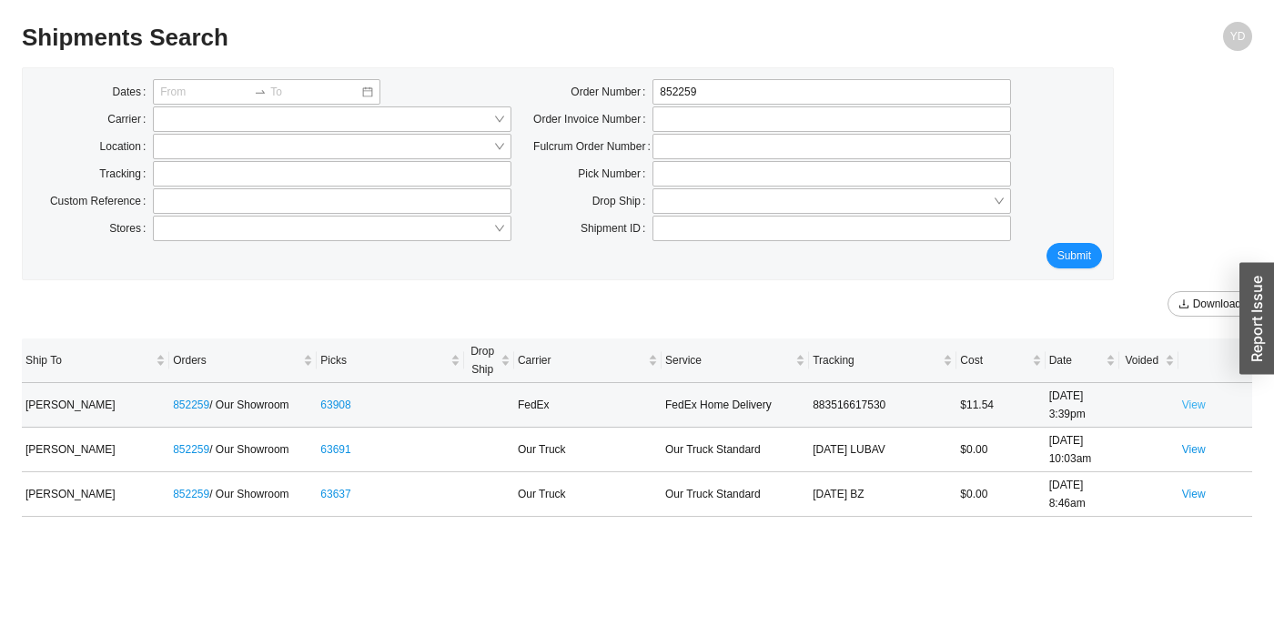
click at [1199, 410] on link "View" at bounding box center [1194, 405] width 24 height 13
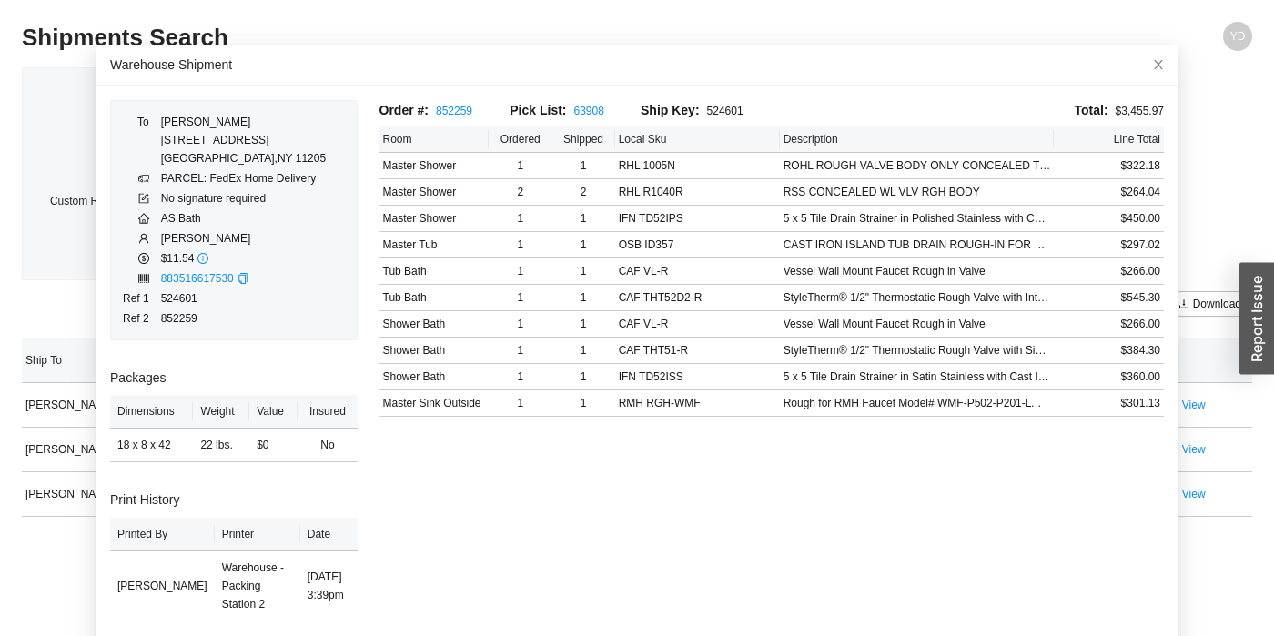
scroll to position [5, 0]
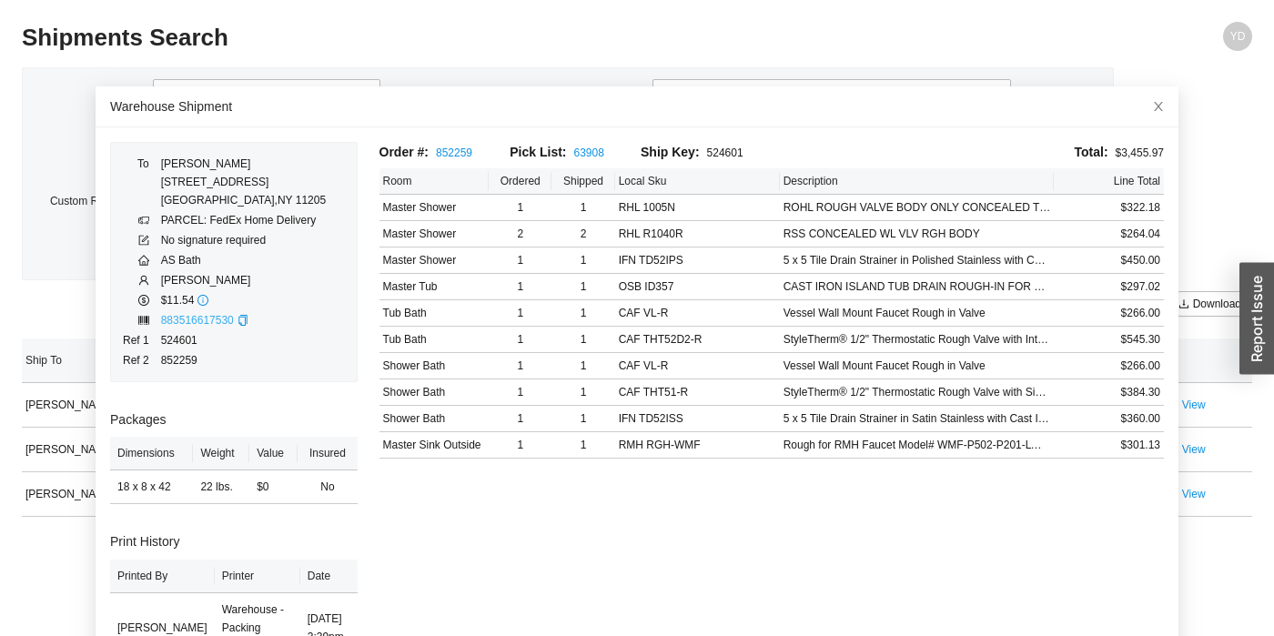
click at [184, 323] on link "883516617530" at bounding box center [197, 320] width 73 height 13
